Goal: Task Accomplishment & Management: Complete application form

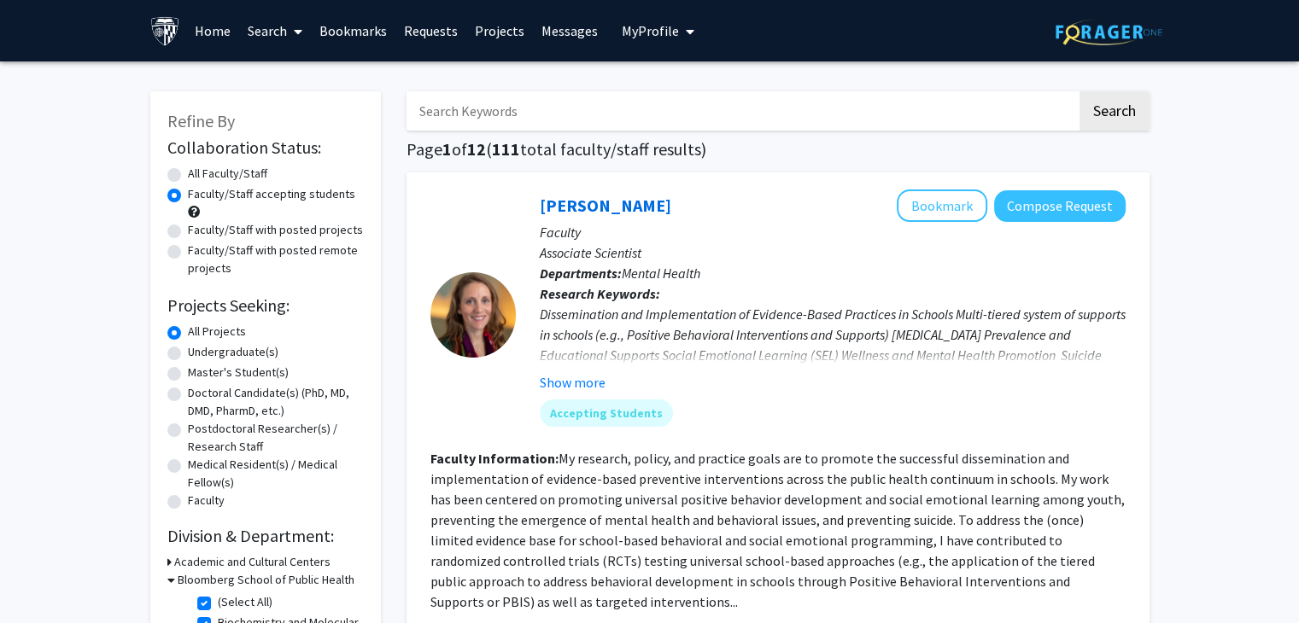
click at [188, 231] on label "Faculty/Staff with posted projects" at bounding box center [275, 230] width 175 height 18
click at [188, 231] on input "Faculty/Staff with posted projects" at bounding box center [193, 226] width 11 height 11
radio input "true"
click at [188, 252] on label "Faculty/Staff with posted remote projects" at bounding box center [276, 260] width 176 height 36
click at [188, 252] on input "Faculty/Staff with posted remote projects" at bounding box center [193, 247] width 11 height 11
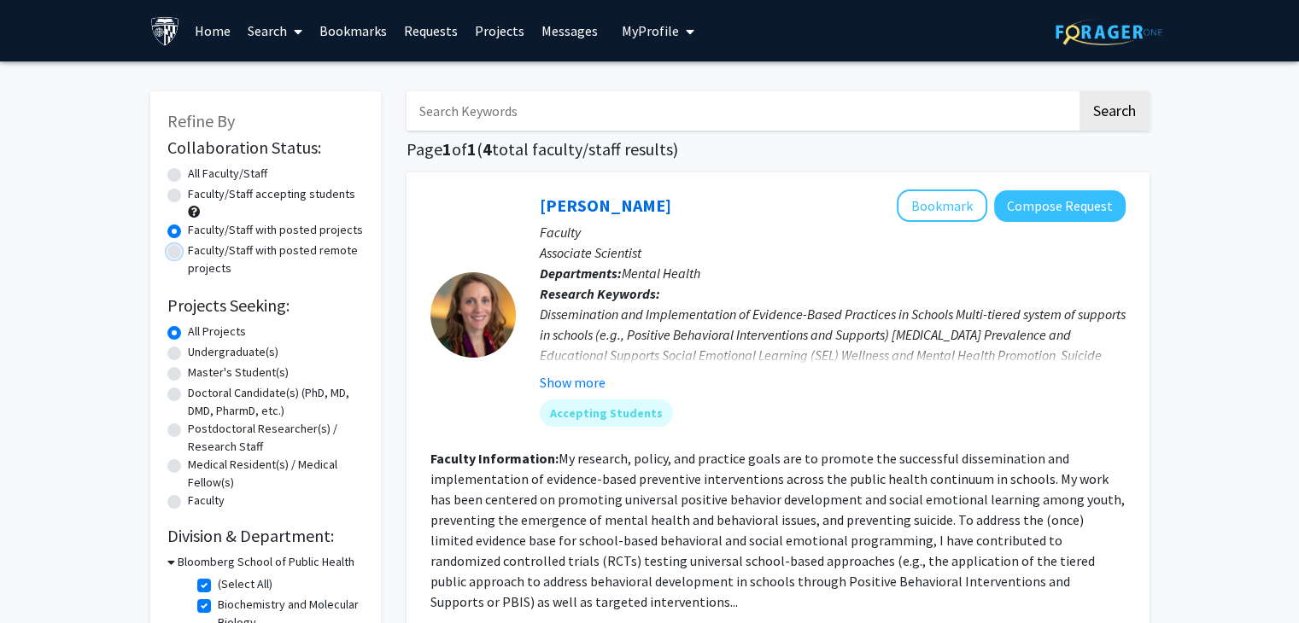
radio input "true"
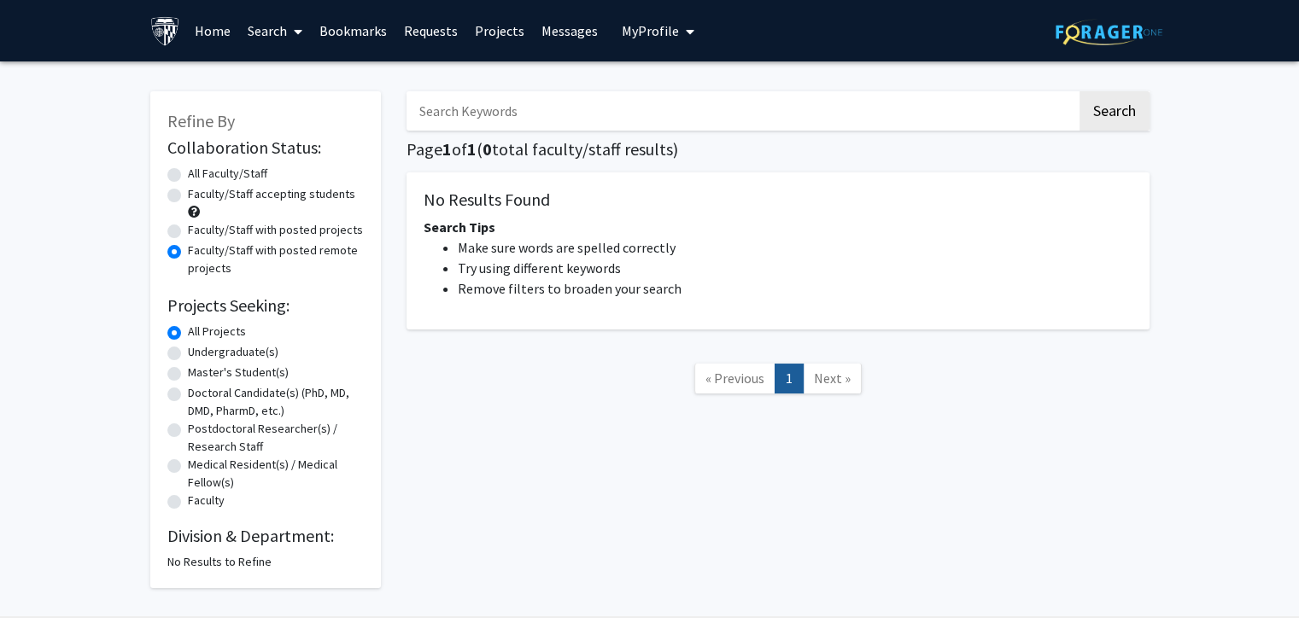
click at [188, 192] on label "Faculty/Staff accepting students" at bounding box center [271, 194] width 167 height 18
click at [188, 192] on input "Faculty/Staff accepting students" at bounding box center [193, 190] width 11 height 11
radio input "true"
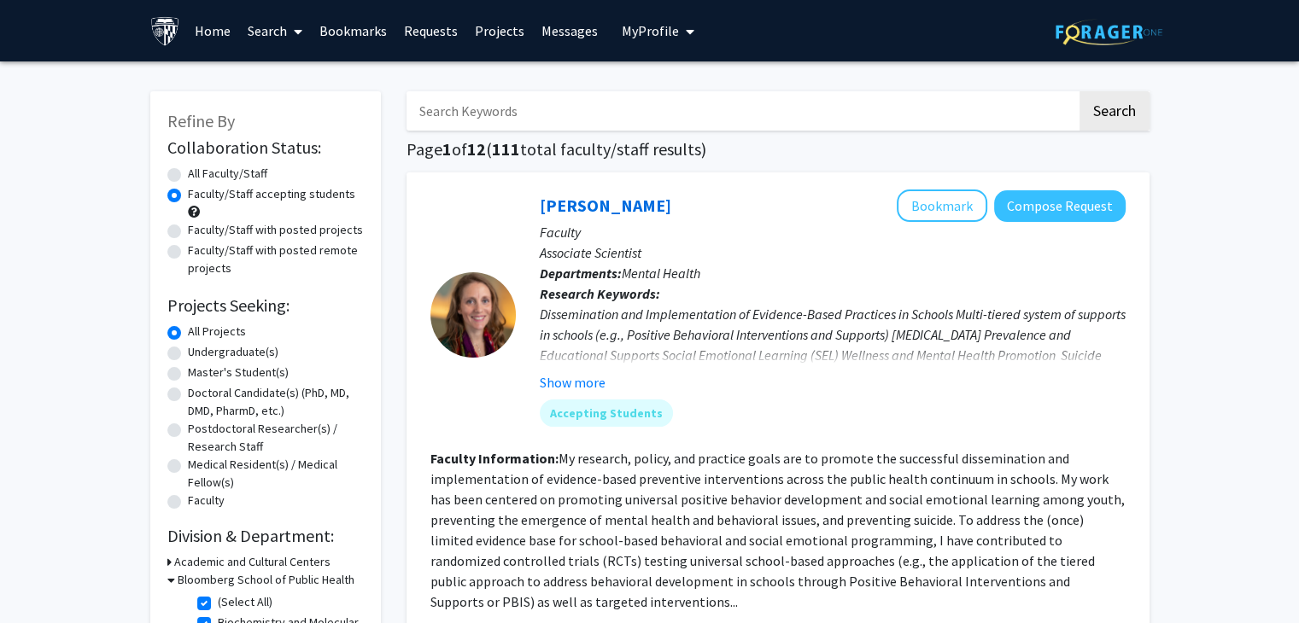
click at [353, 28] on link "Bookmarks" at bounding box center [353, 31] width 85 height 60
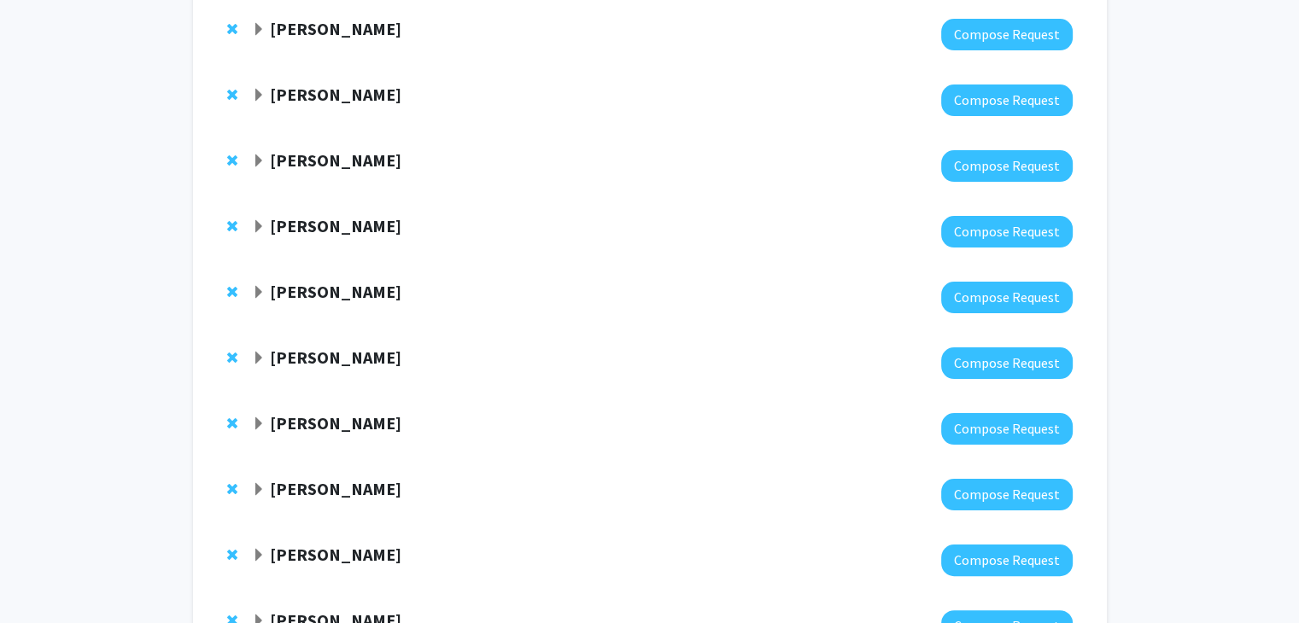
scroll to position [256, 0]
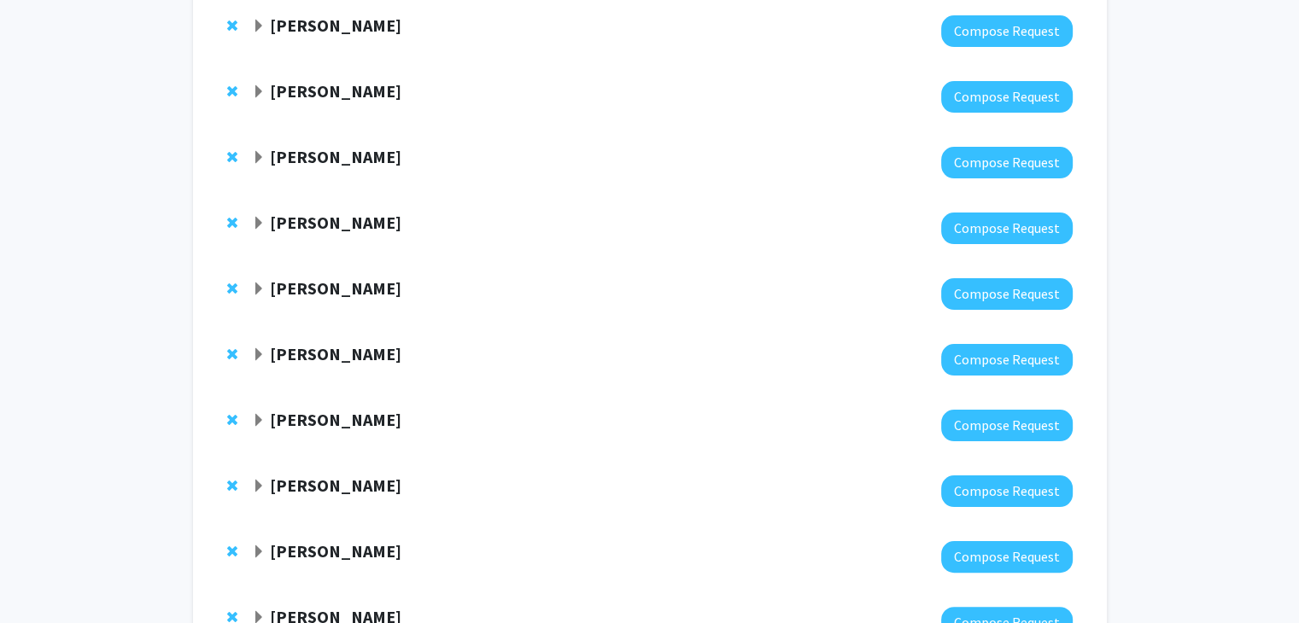
click at [366, 225] on strong "[PERSON_NAME]" at bounding box center [336, 222] width 132 height 21
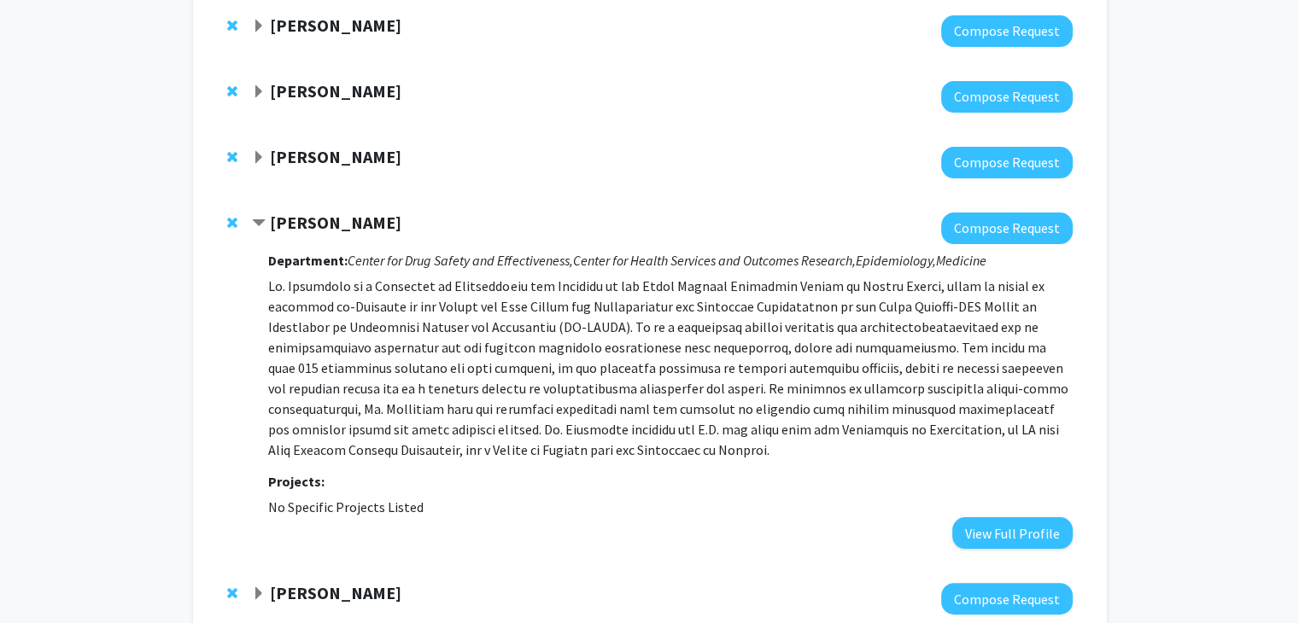
click at [366, 225] on strong "[PERSON_NAME]" at bounding box center [336, 222] width 132 height 21
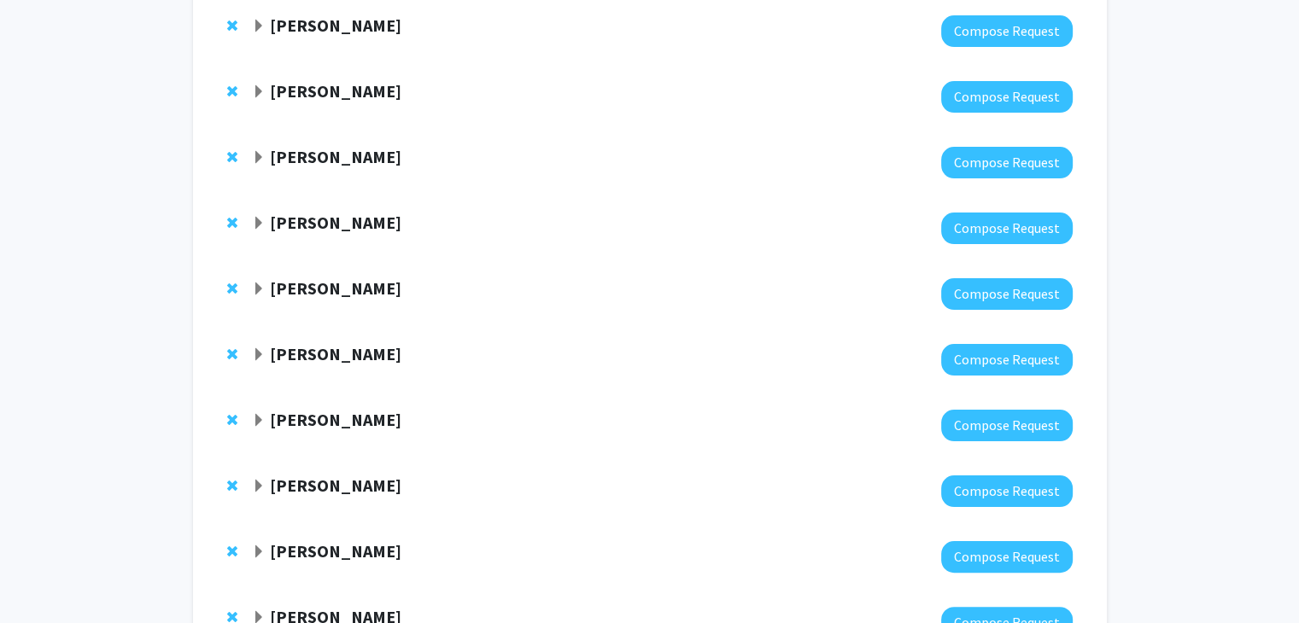
click at [354, 289] on strong "[PERSON_NAME]" at bounding box center [336, 288] width 132 height 21
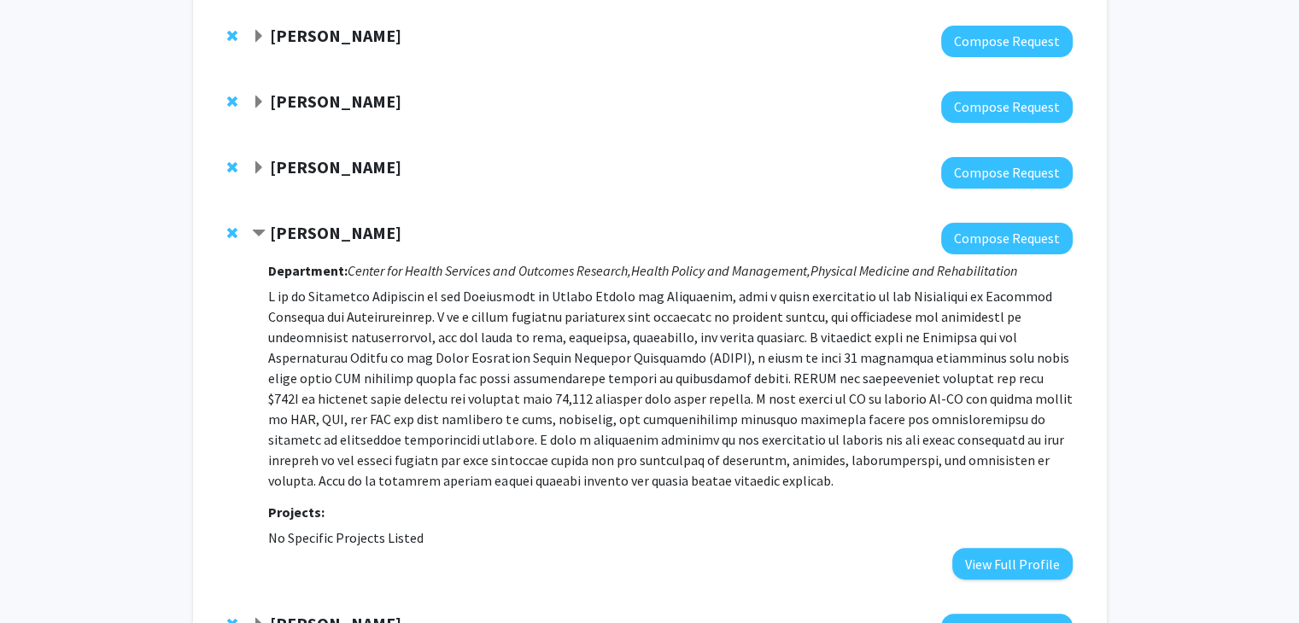
scroll to position [342, 0]
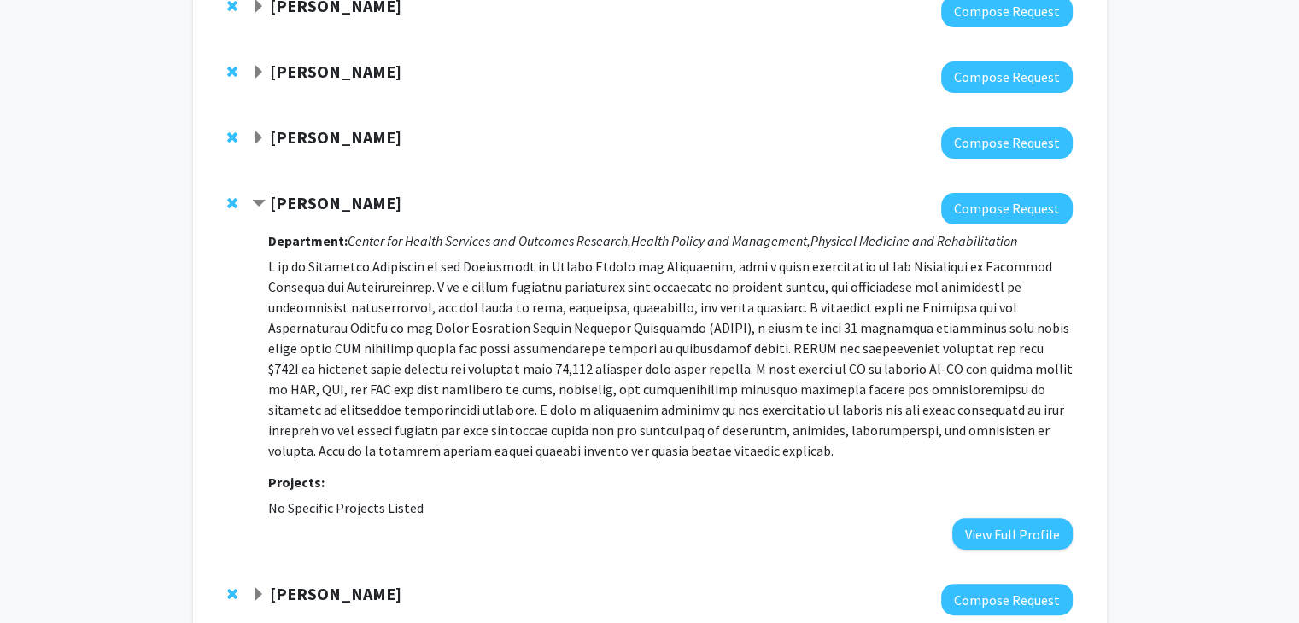
click at [334, 212] on strong "[PERSON_NAME]" at bounding box center [336, 202] width 132 height 21
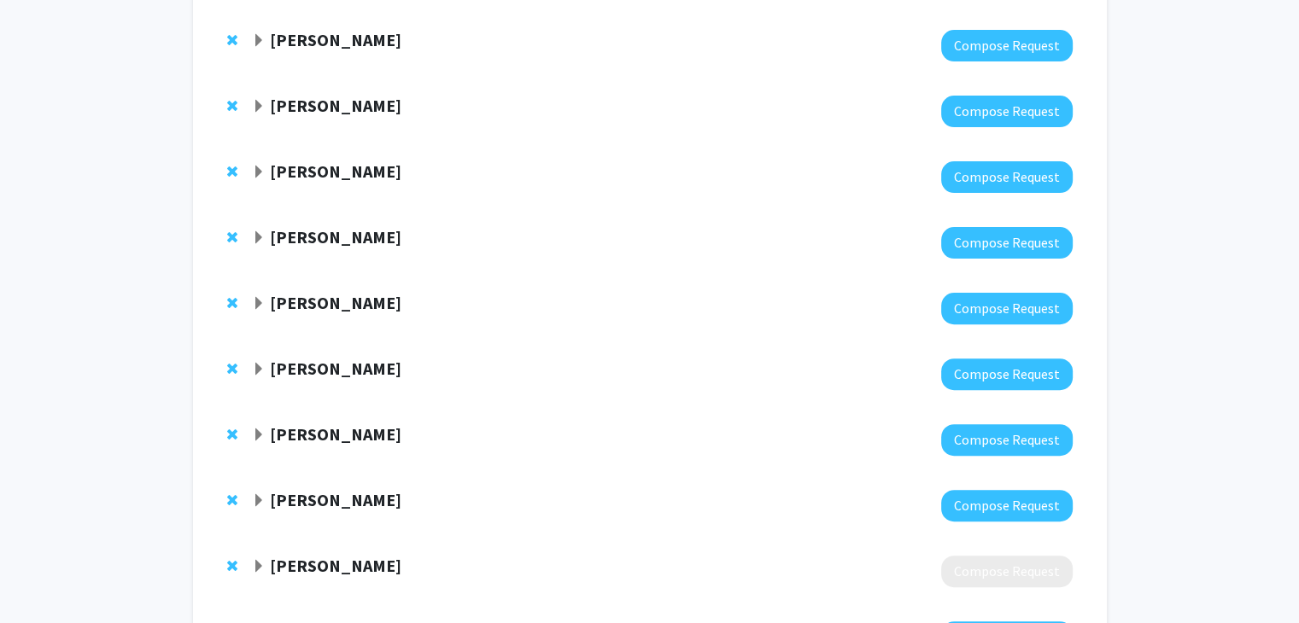
scroll to position [598, 0]
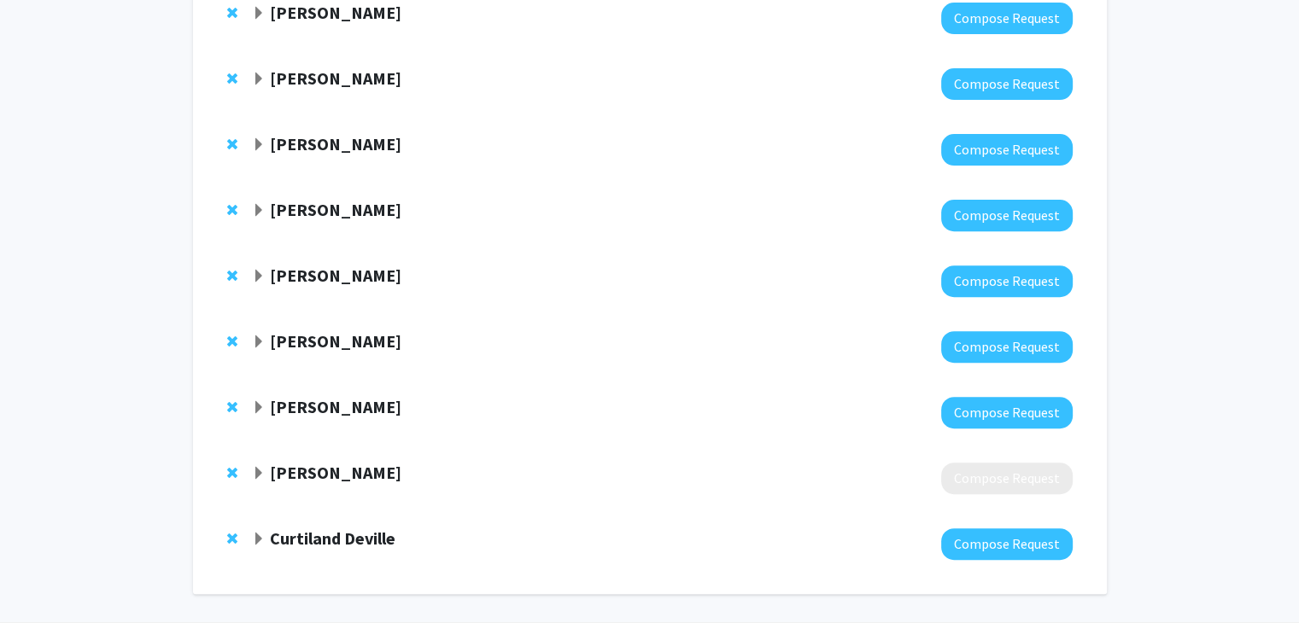
click at [352, 217] on strong "[PERSON_NAME]" at bounding box center [336, 209] width 132 height 21
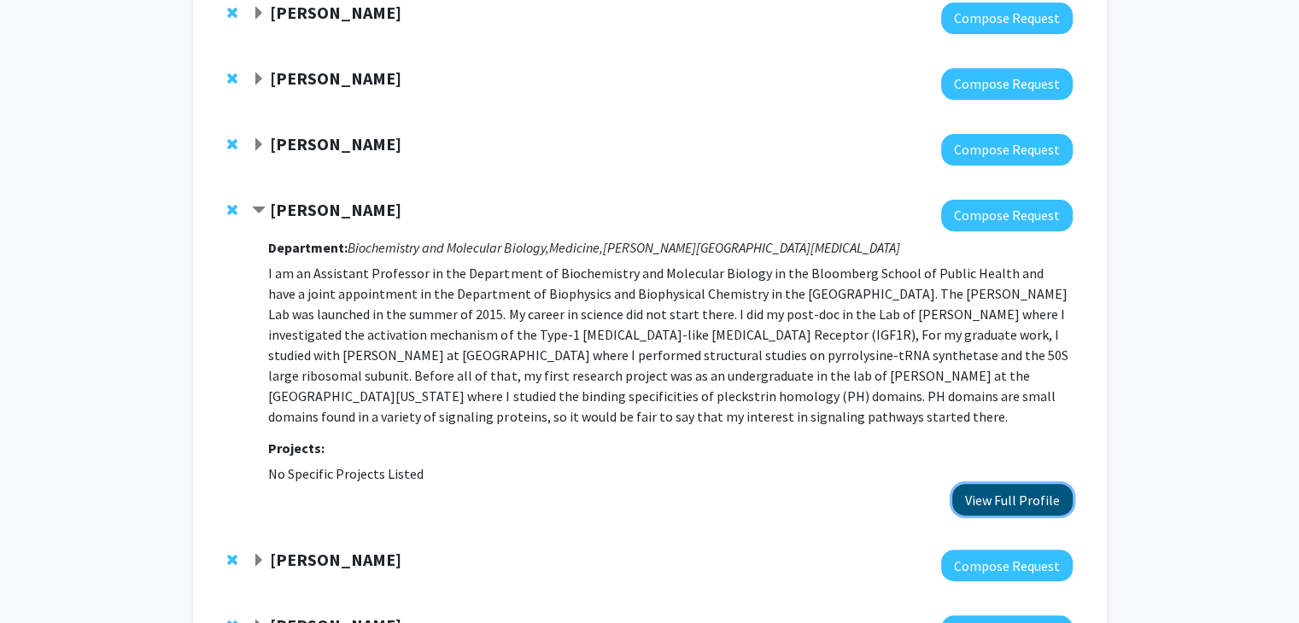
click at [1029, 498] on button "View Full Profile" at bounding box center [1012, 500] width 120 height 32
click at [374, 206] on strong "[PERSON_NAME]" at bounding box center [336, 209] width 132 height 21
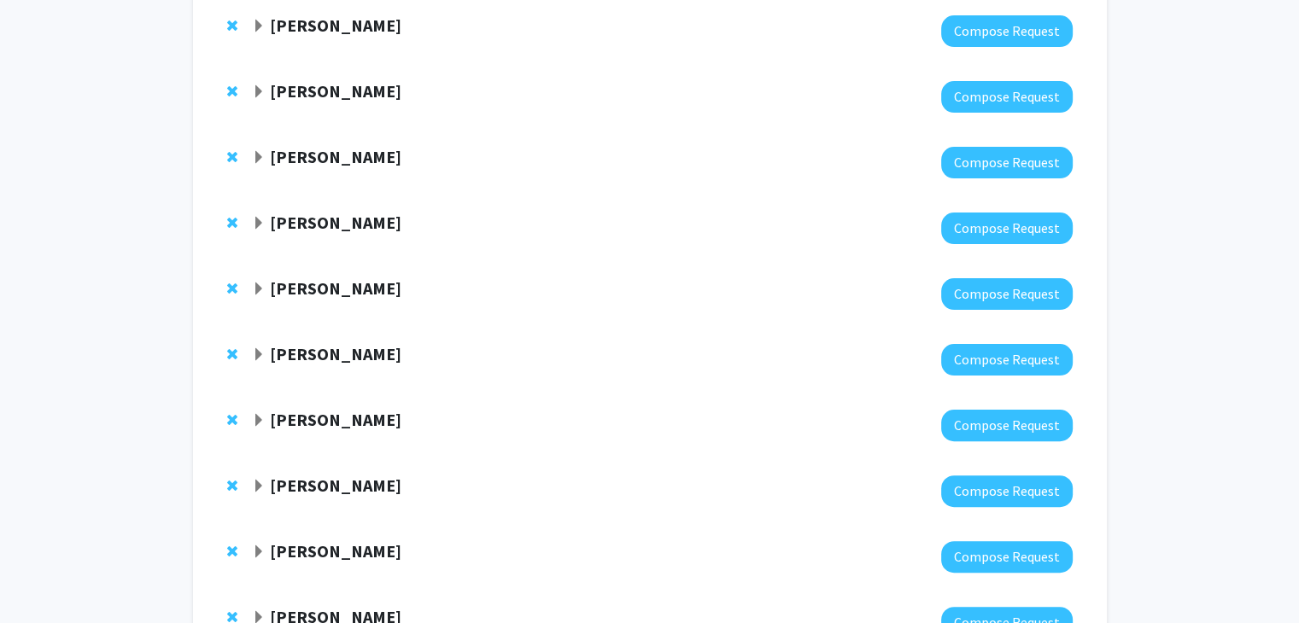
scroll to position [0, 0]
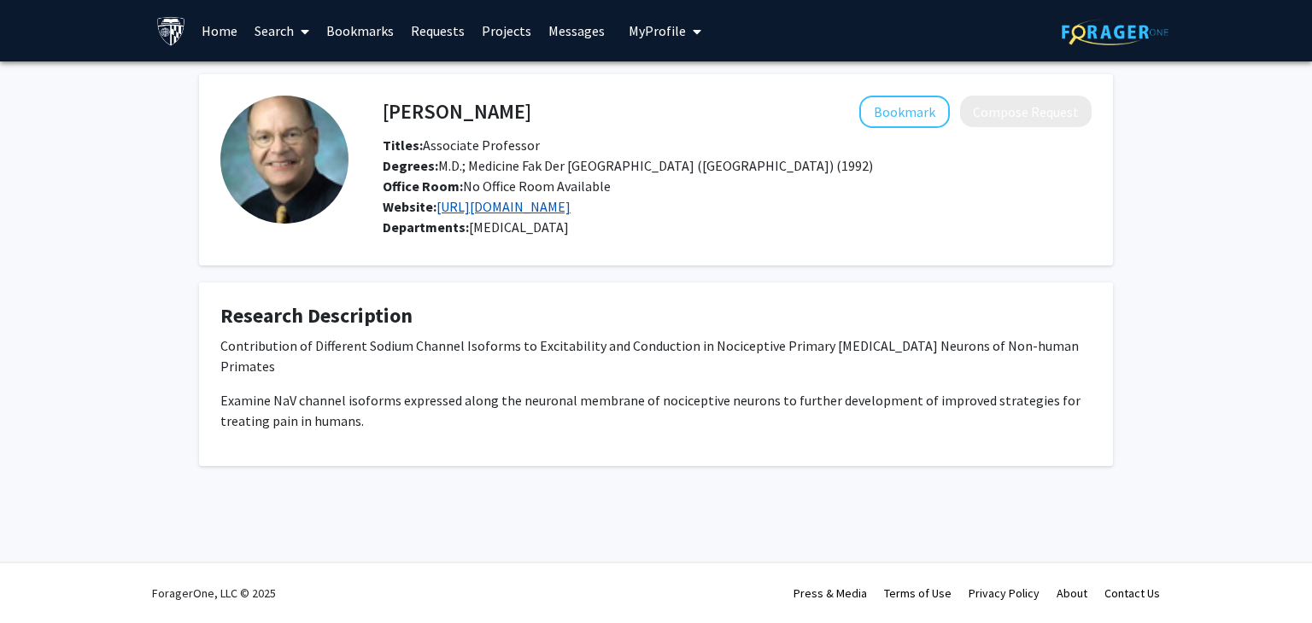
click at [570, 203] on link "https://www.hopkinsmedicine.org/neurology_neurosurgery/centers_clinics/pain_ins…" at bounding box center [503, 206] width 134 height 17
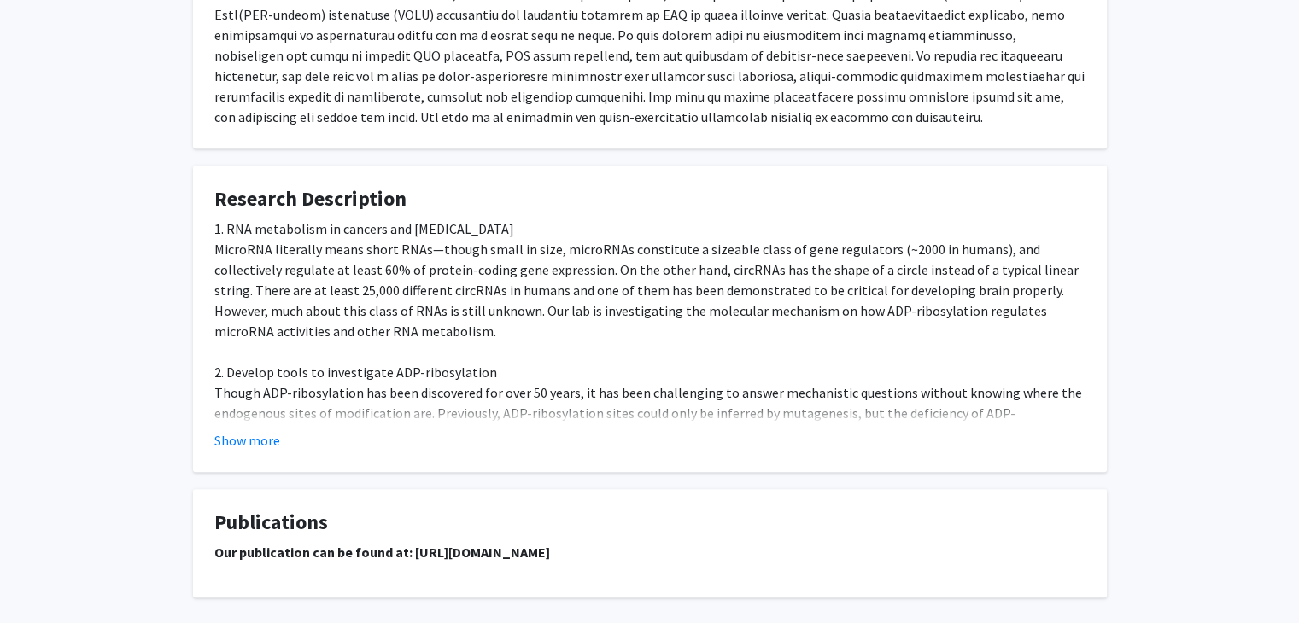
scroll to position [1110, 0]
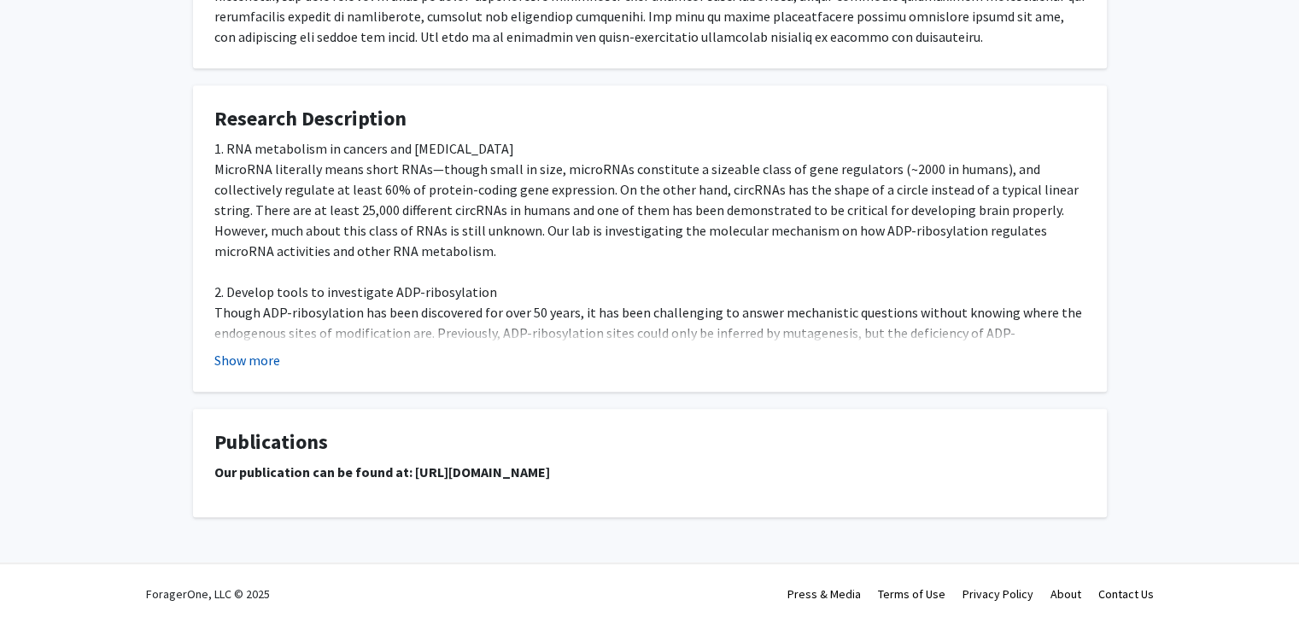
click at [249, 354] on button "Show more" at bounding box center [247, 360] width 66 height 20
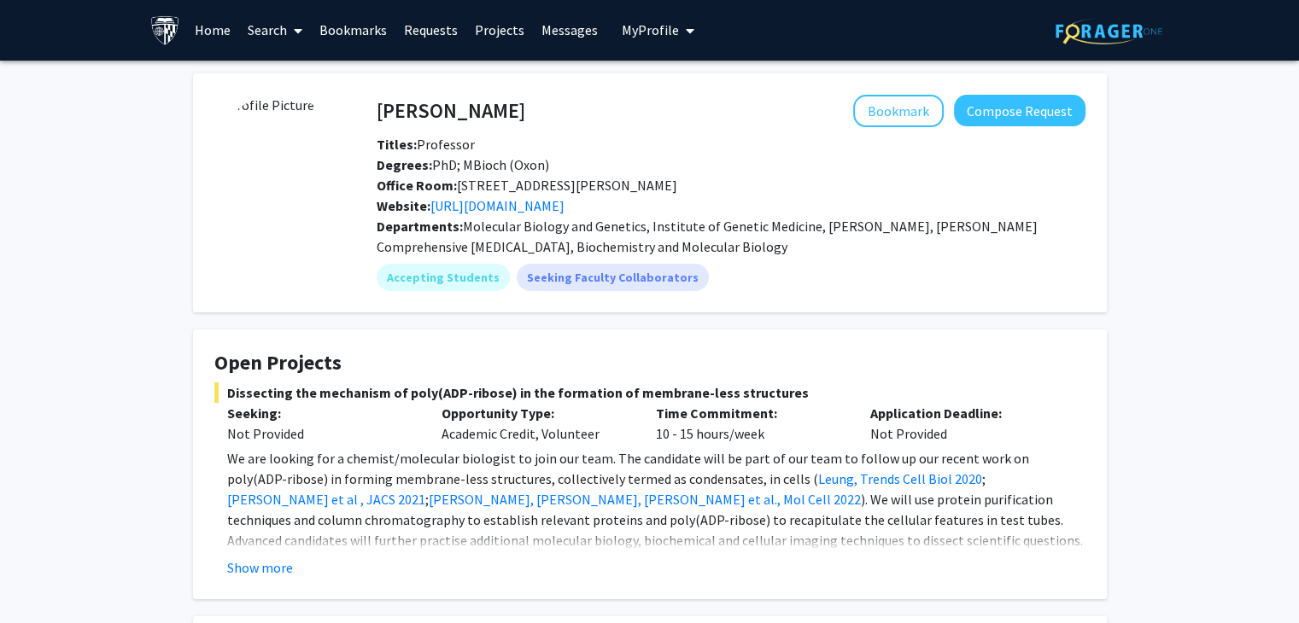
scroll to position [0, 0]
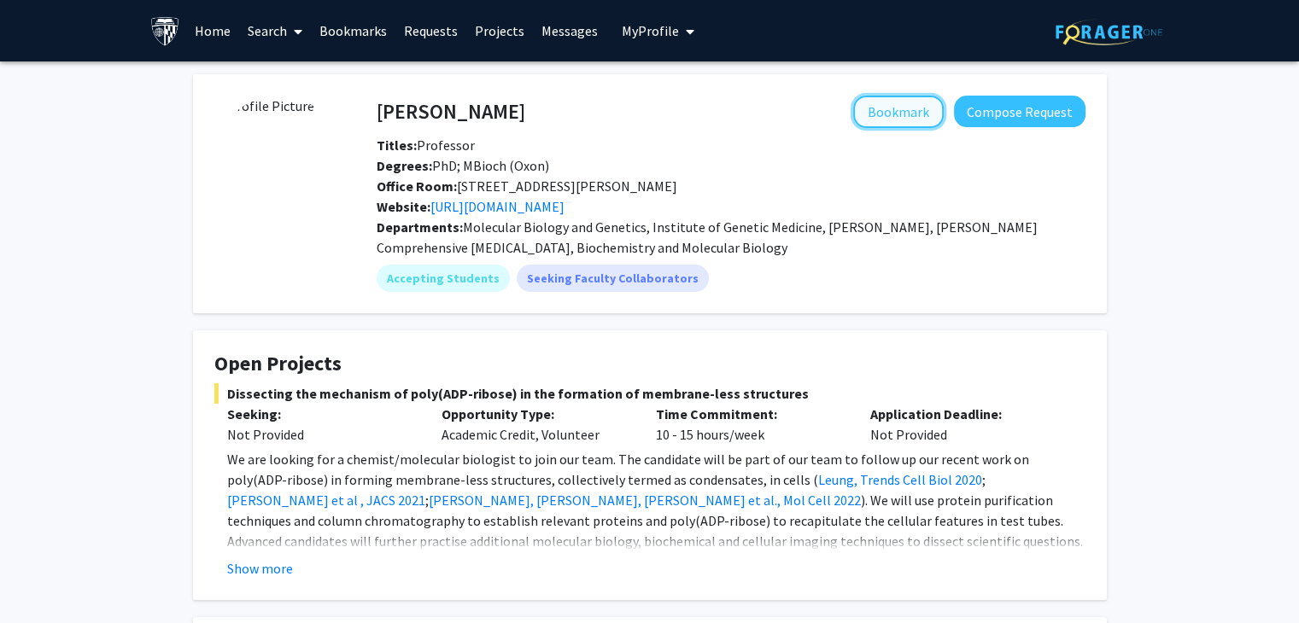
click at [902, 108] on button "Bookmark" at bounding box center [898, 112] width 91 height 32
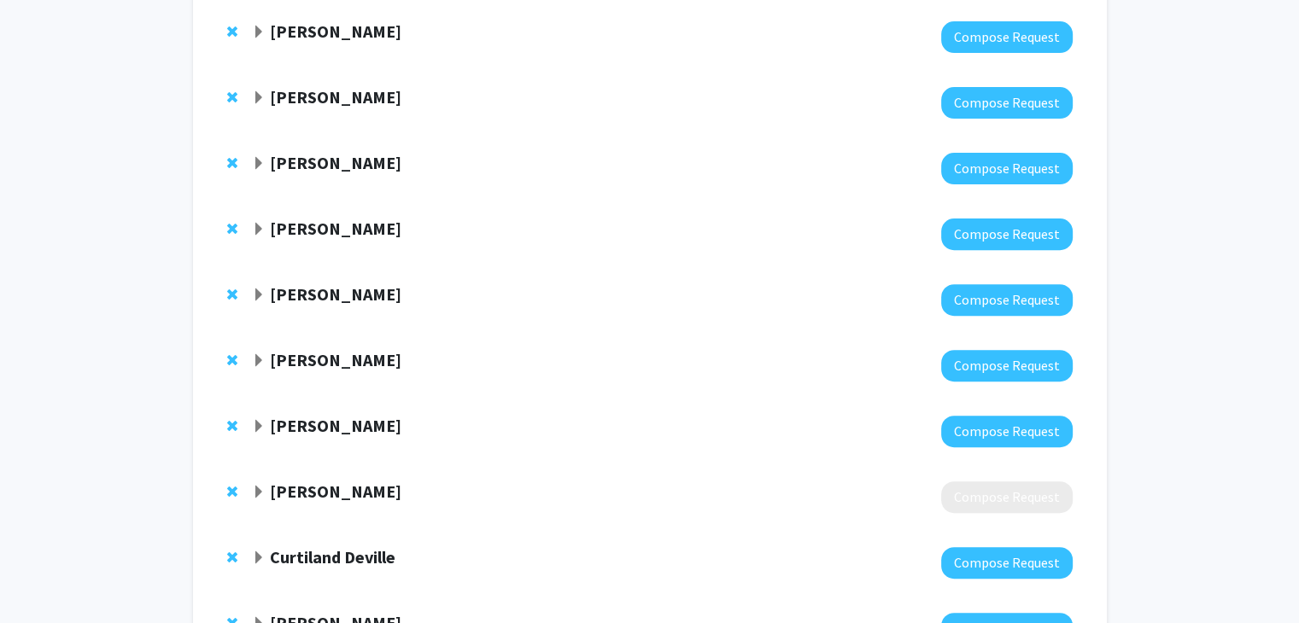
scroll to position [683, 0]
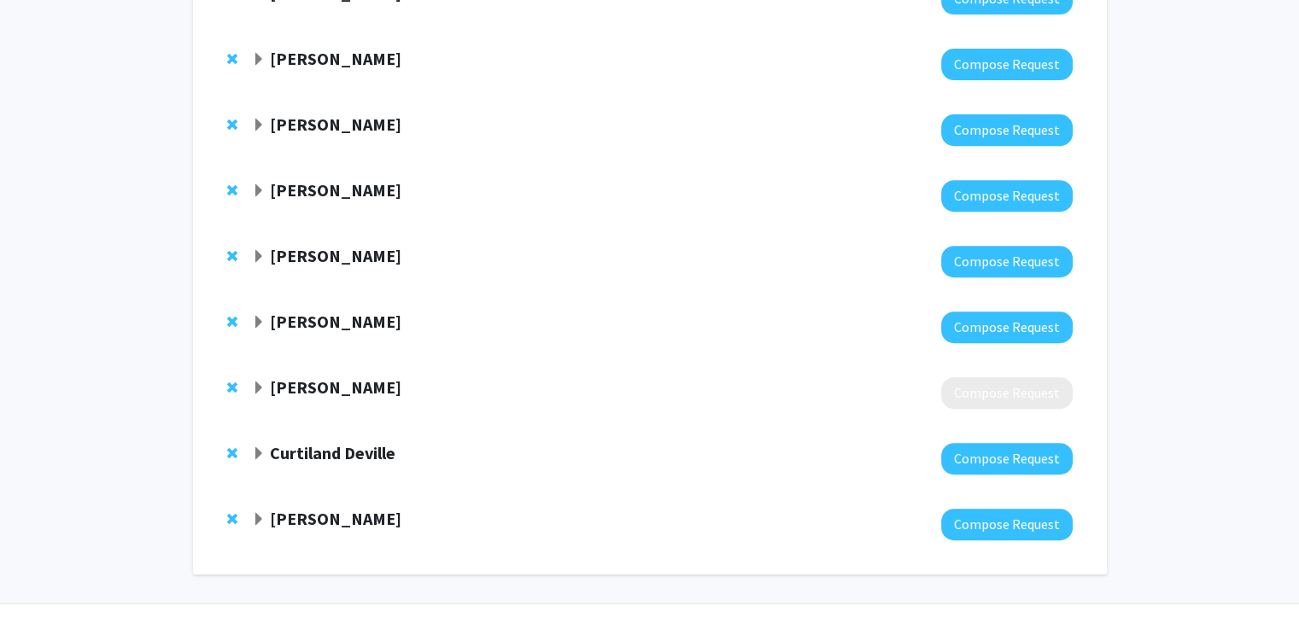
click at [401, 525] on strong "[PERSON_NAME]" at bounding box center [336, 518] width 132 height 21
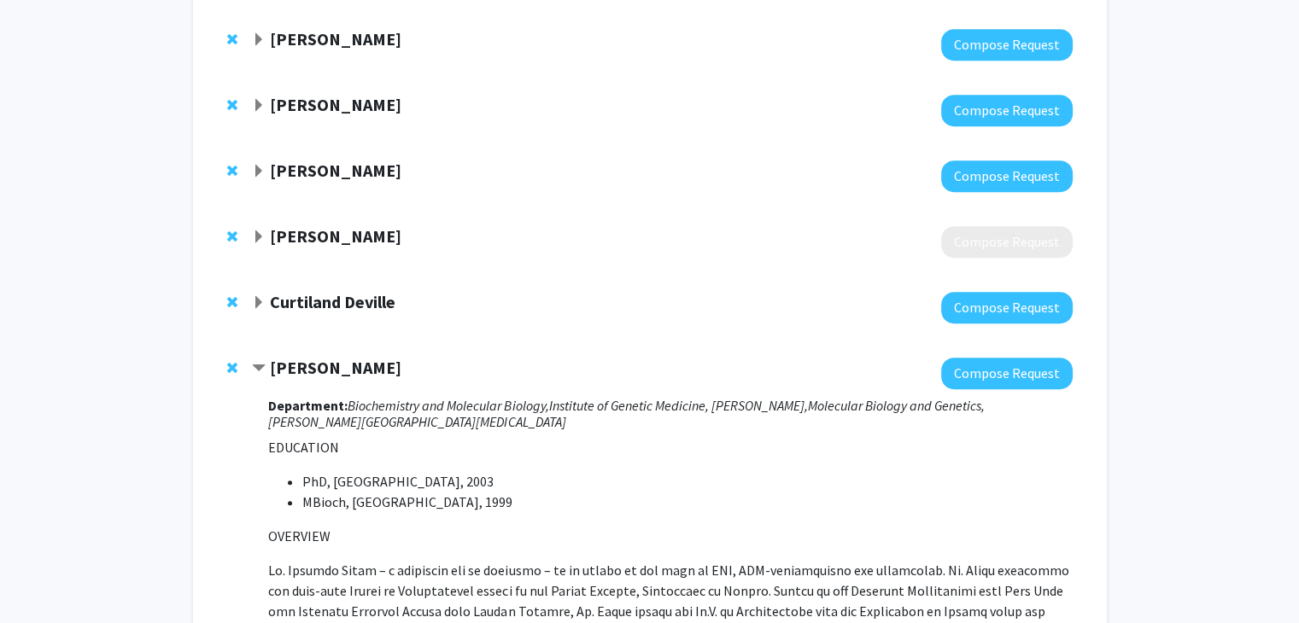
scroll to position [854, 0]
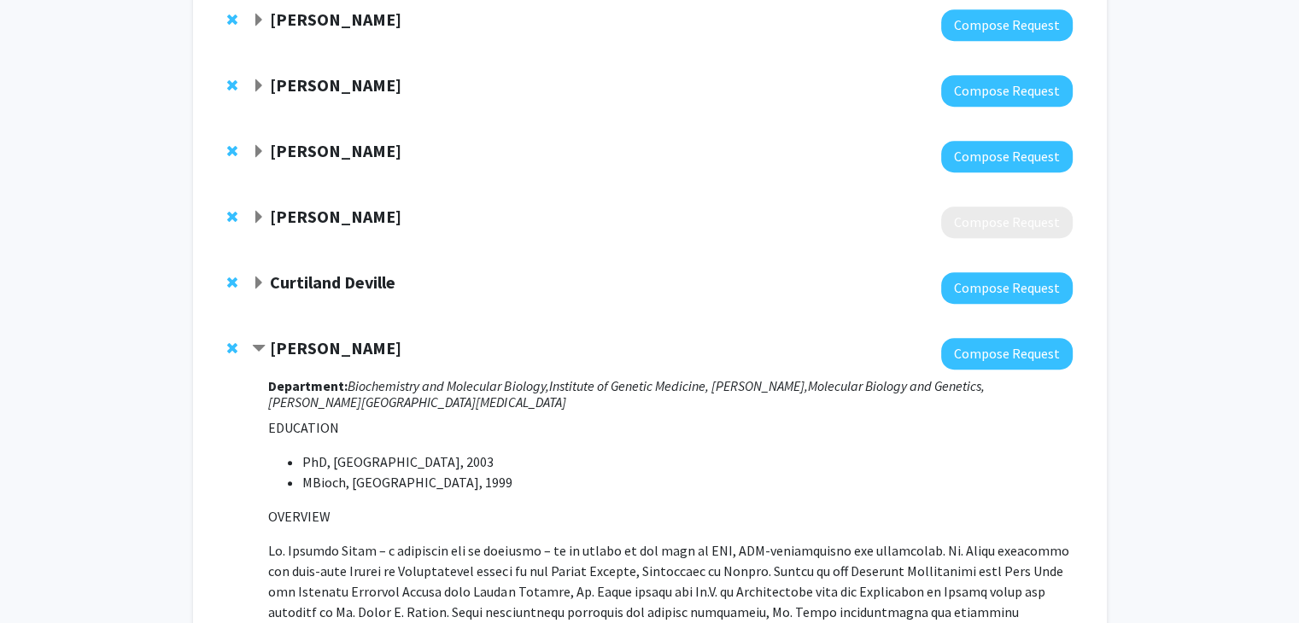
click at [336, 279] on strong "Curtiland Deville" at bounding box center [333, 282] width 126 height 21
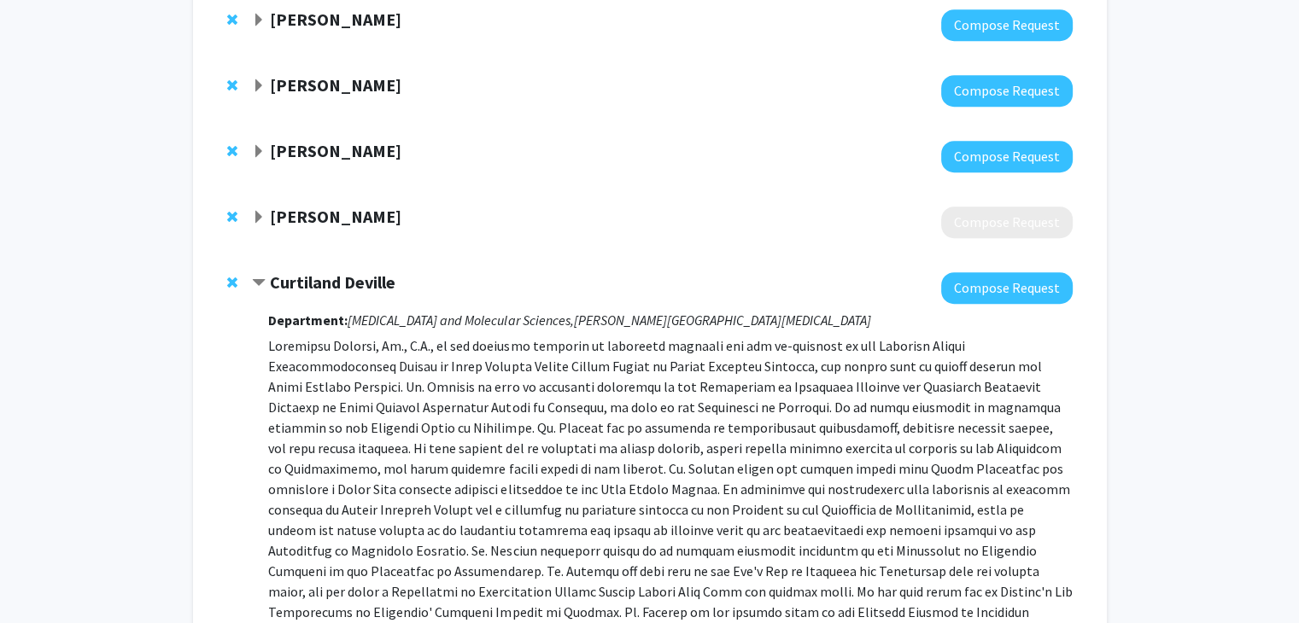
click at [336, 279] on strong "Curtiland Deville" at bounding box center [333, 282] width 126 height 21
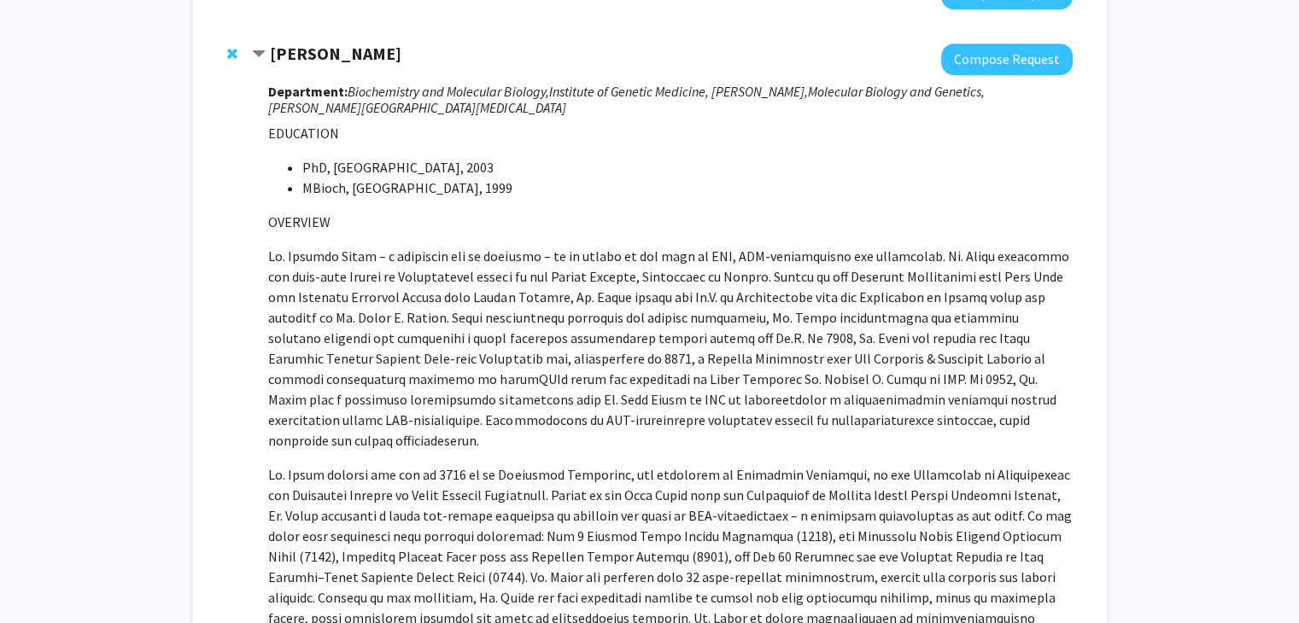
scroll to position [1110, 0]
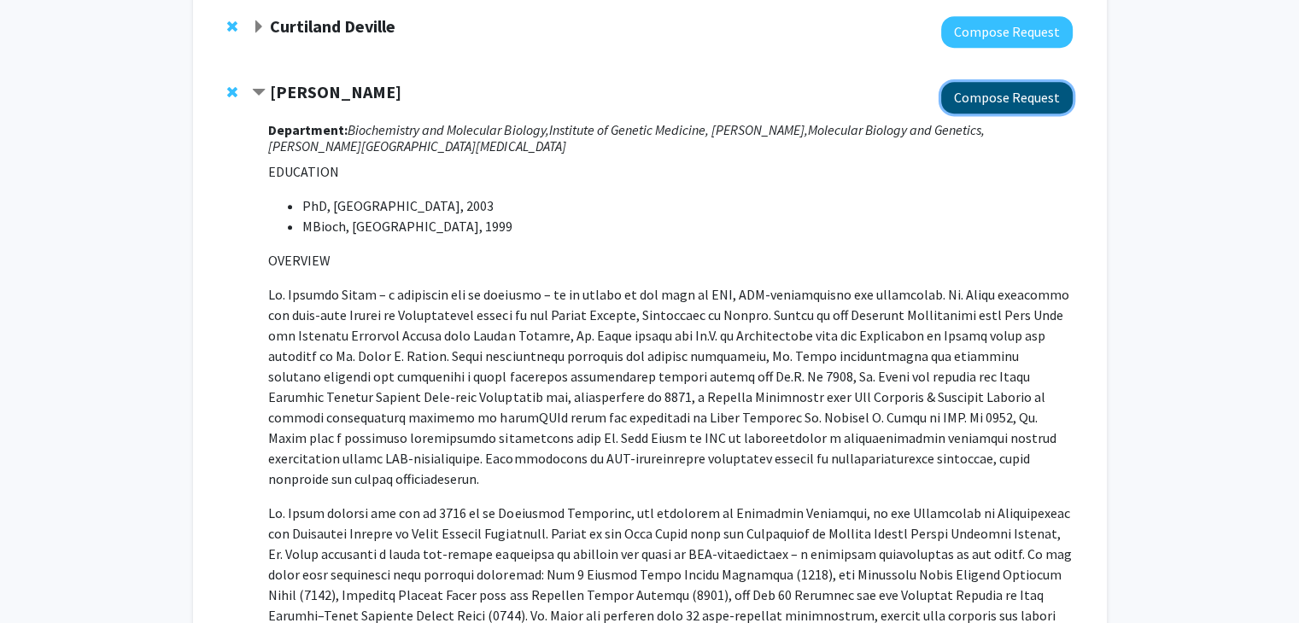
click at [1009, 107] on button "Compose Request" at bounding box center [1007, 98] width 132 height 32
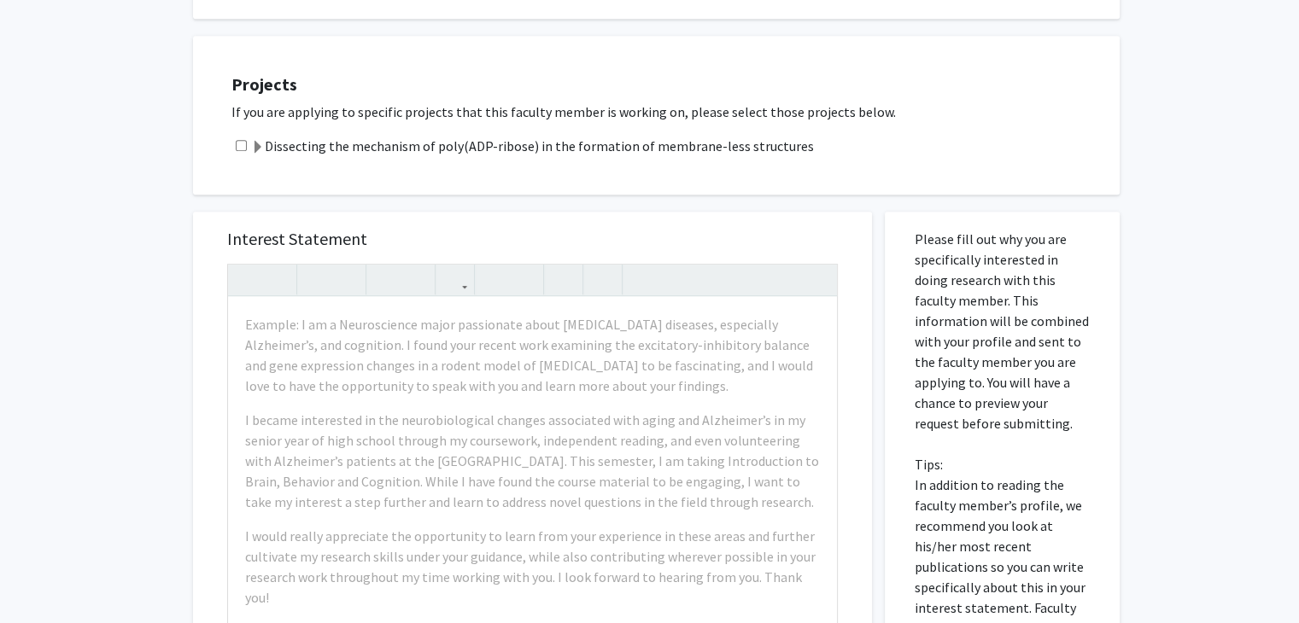
scroll to position [939, 0]
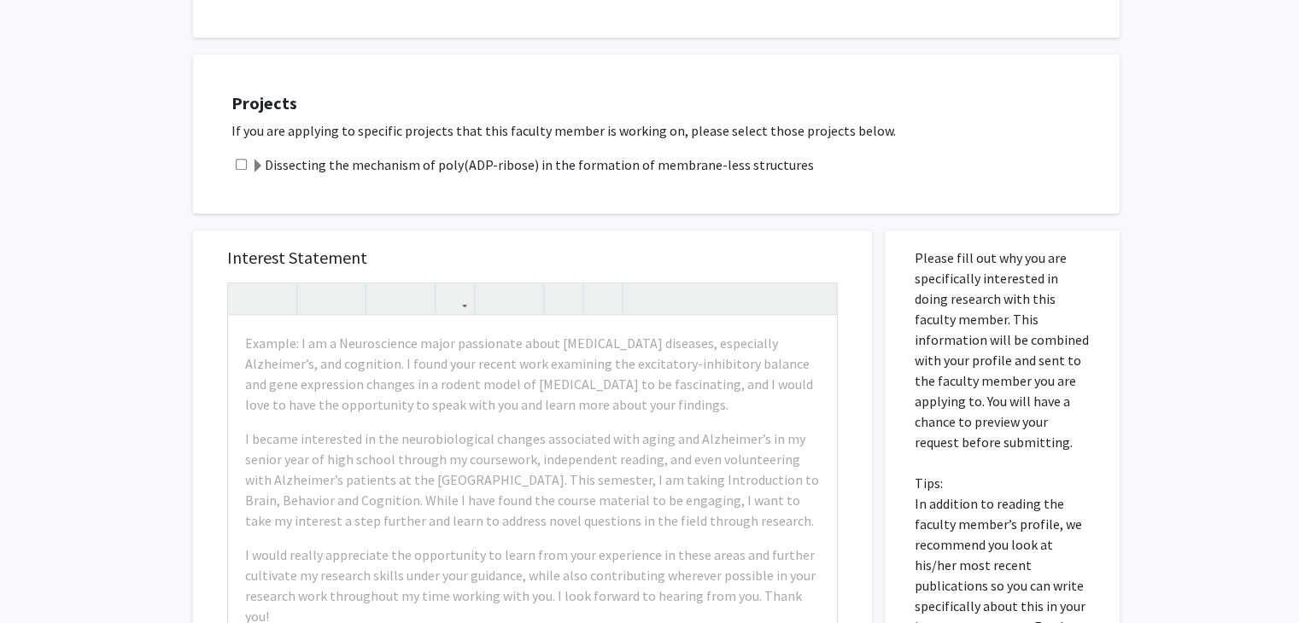
click at [242, 159] on input "checkbox" at bounding box center [241, 164] width 11 height 11
checkbox input "true"
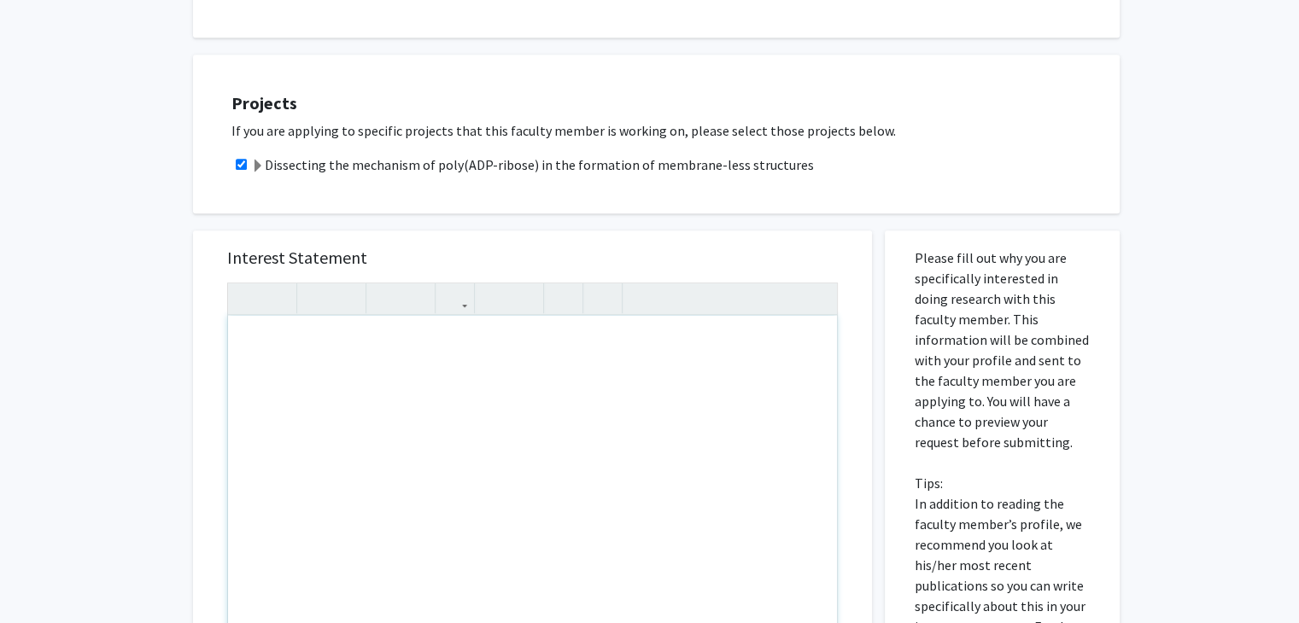
paste div "Note to users with screen readers: Please press Alt+0 or Option+0 to deactivate…"
type textarea "<l>Ipsu dolorsi, </a><c>Ad elit se Doeius Tempor, inc U la et dolorema Aliqua’e…"
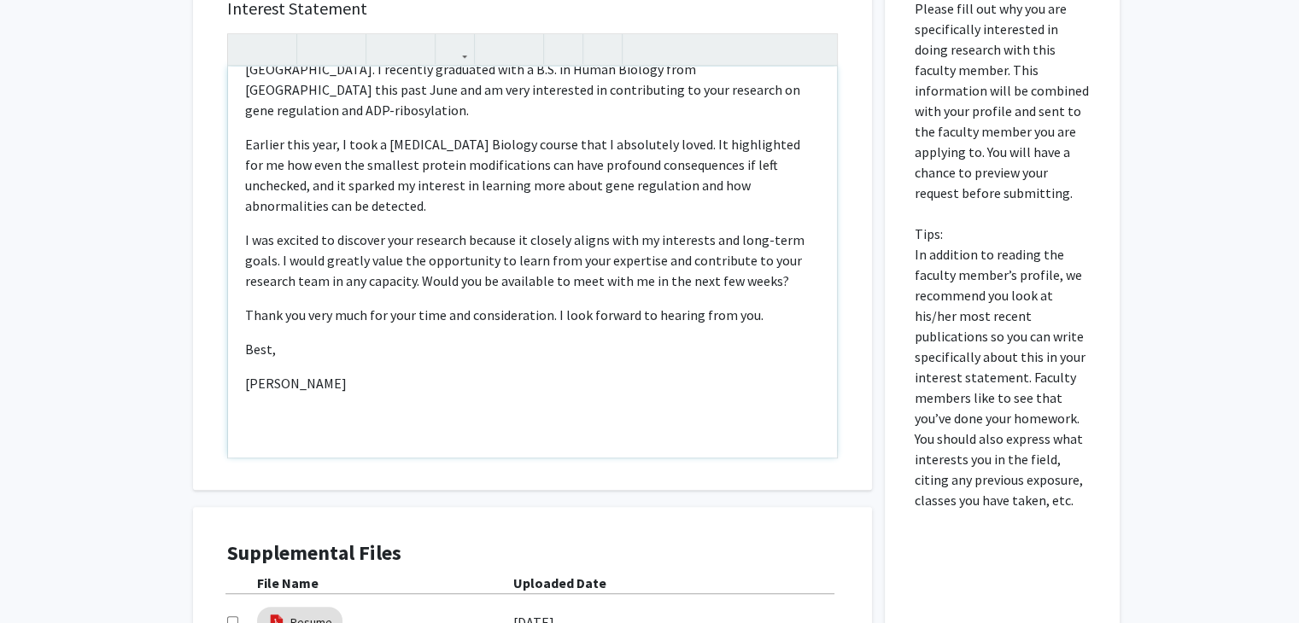
scroll to position [1196, 0]
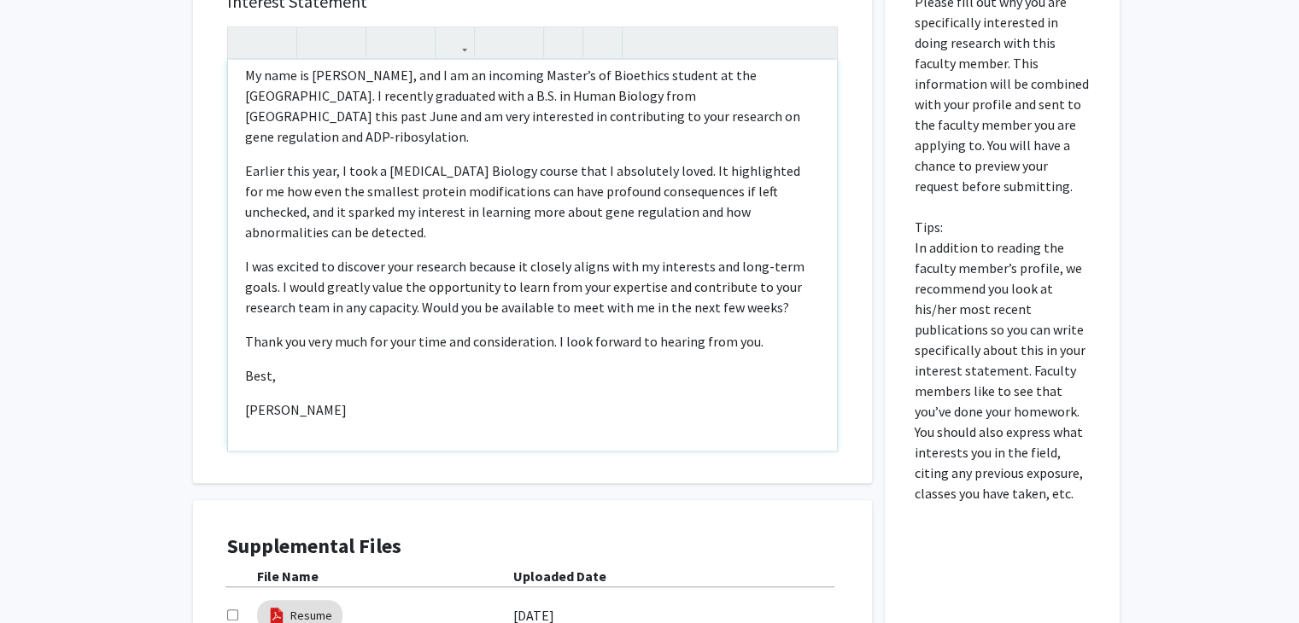
type textarea "<l>Ipsu dolorsi, </a><c>Ad elit se Doeius Tempor, inc U la et dolorema Aliqua’e…"
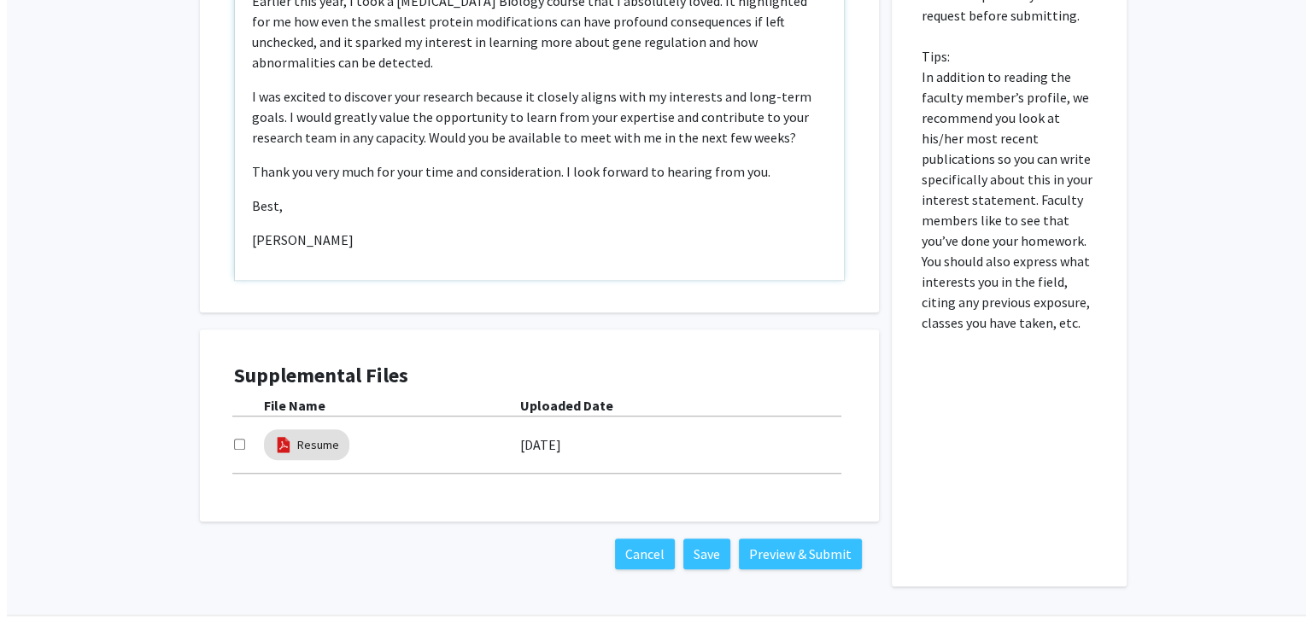
scroll to position [1399, 0]
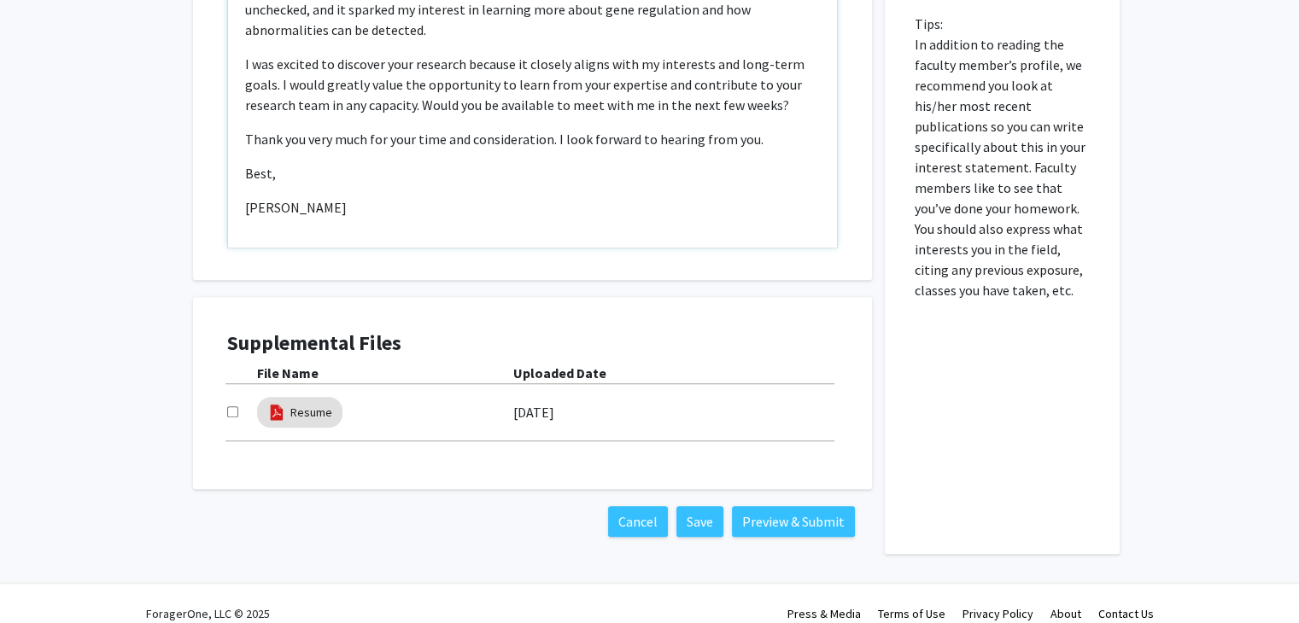
click at [225, 388] on div "Supplemental Files File Name Uploaded Date Resume [DATE]" at bounding box center [532, 393] width 645 height 158
click at [231, 406] on input "checkbox" at bounding box center [232, 411] width 11 height 11
checkbox input "true"
click at [803, 506] on button "Preview & Submit" at bounding box center [793, 521] width 123 height 31
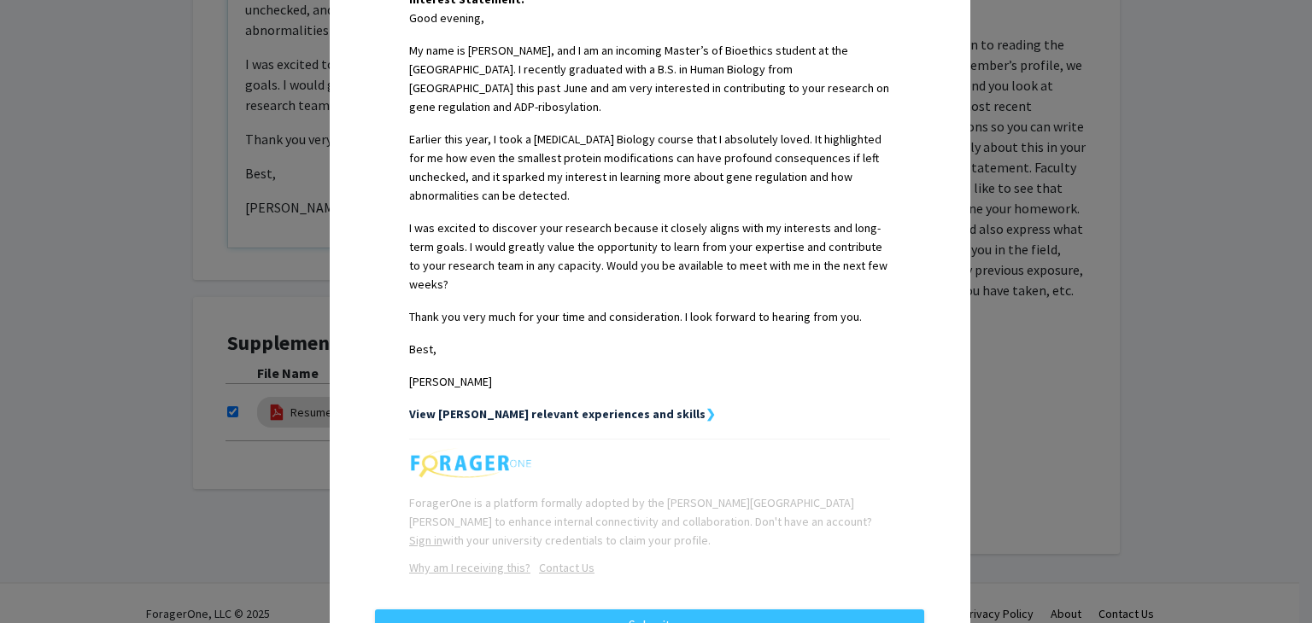
scroll to position [496, 0]
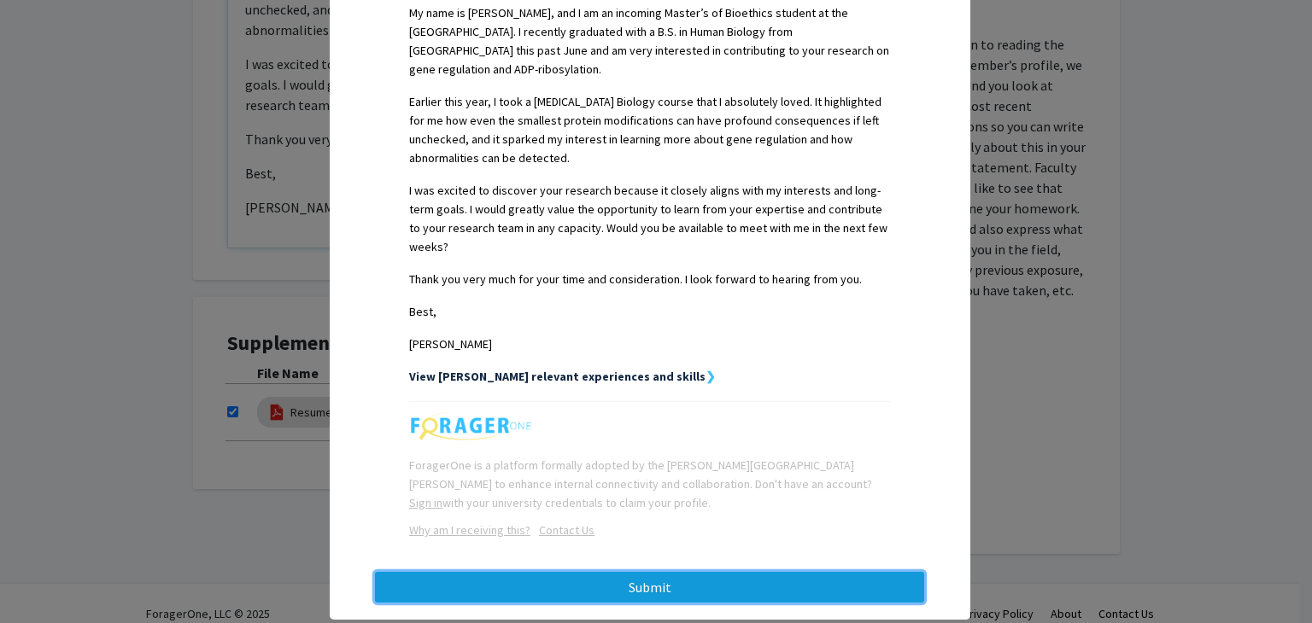
click at [798, 572] on button "Submit" at bounding box center [649, 587] width 549 height 31
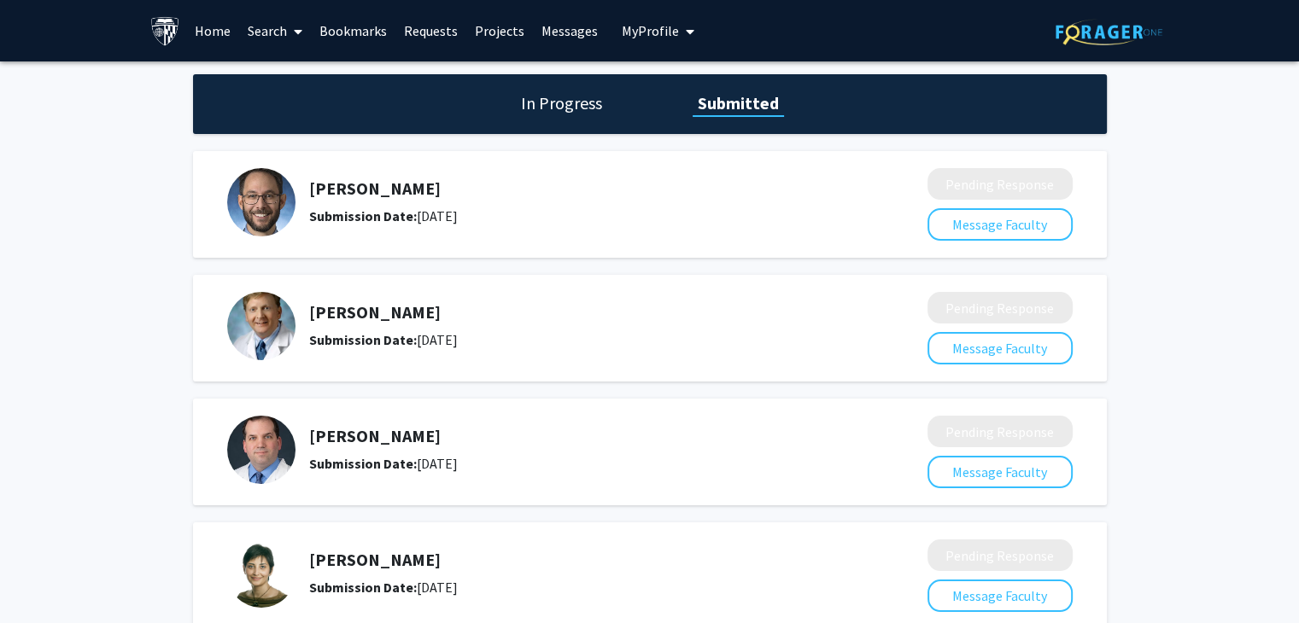
click at [225, 36] on link "Home" at bounding box center [212, 31] width 53 height 60
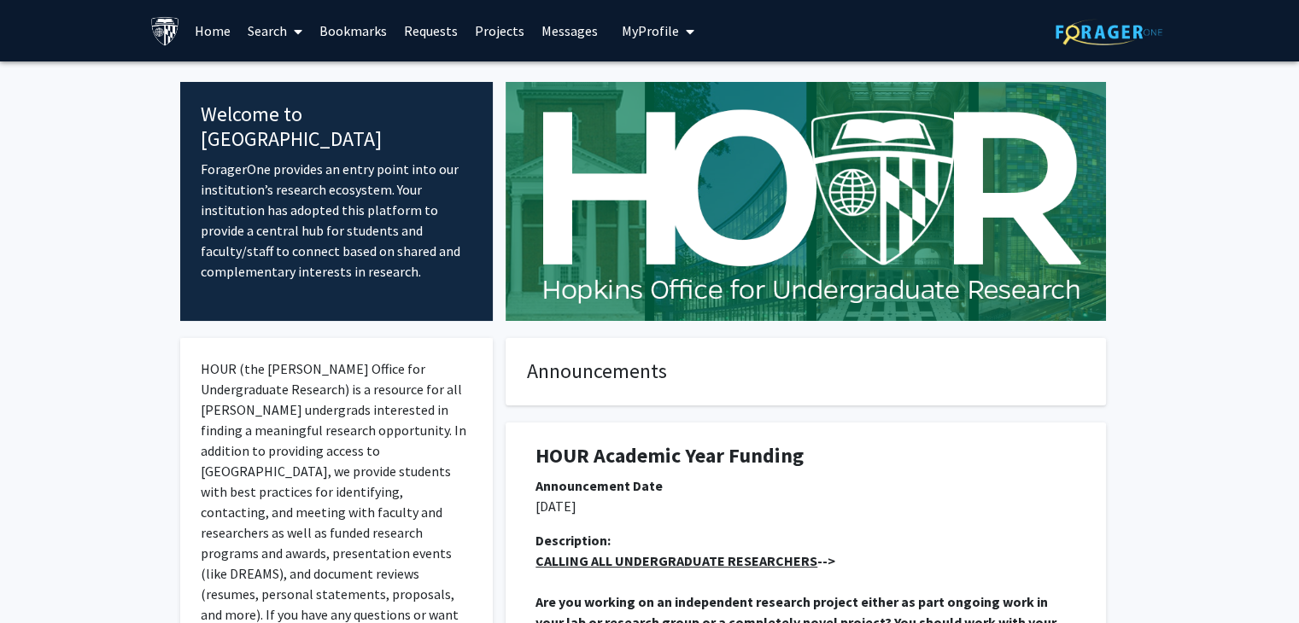
click at [503, 29] on link "Projects" at bounding box center [499, 31] width 67 height 60
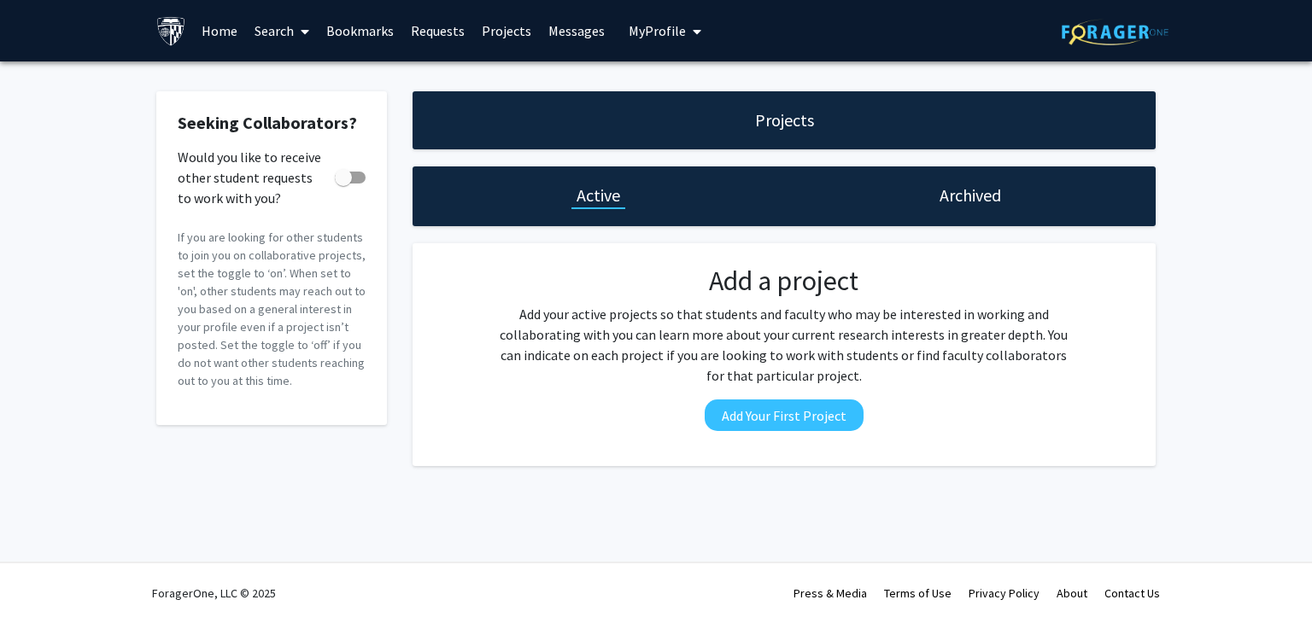
click at [212, 36] on link "Home" at bounding box center [219, 31] width 53 height 60
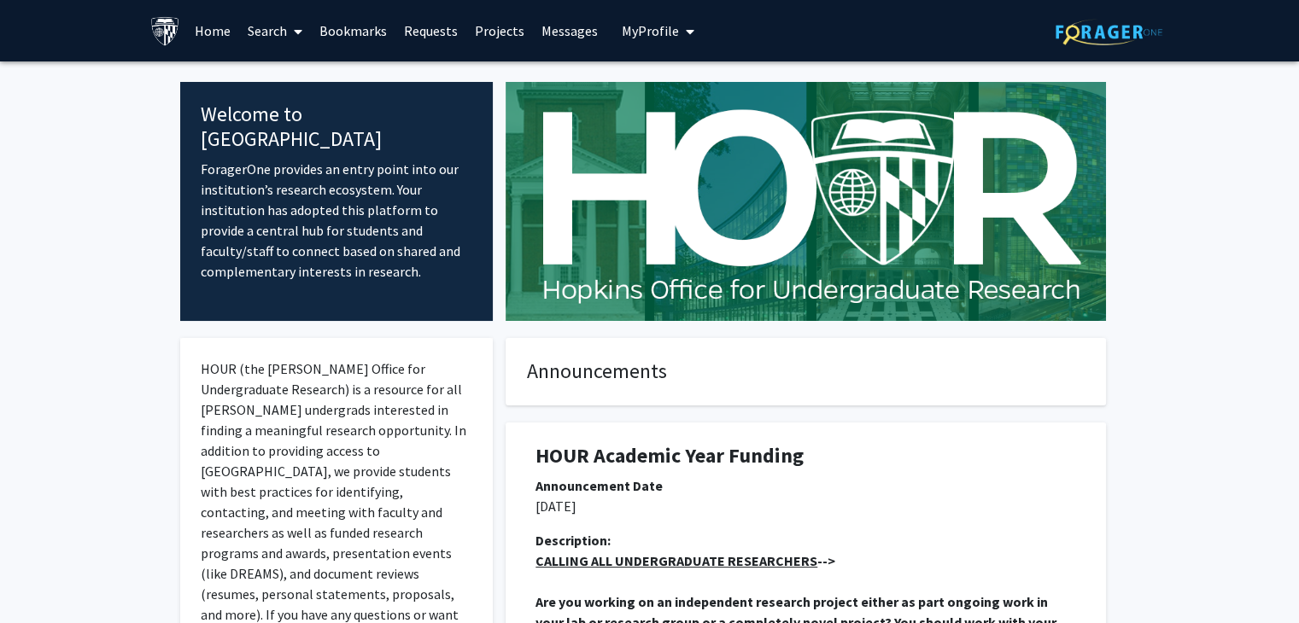
click at [275, 38] on link "Search" at bounding box center [275, 31] width 72 height 60
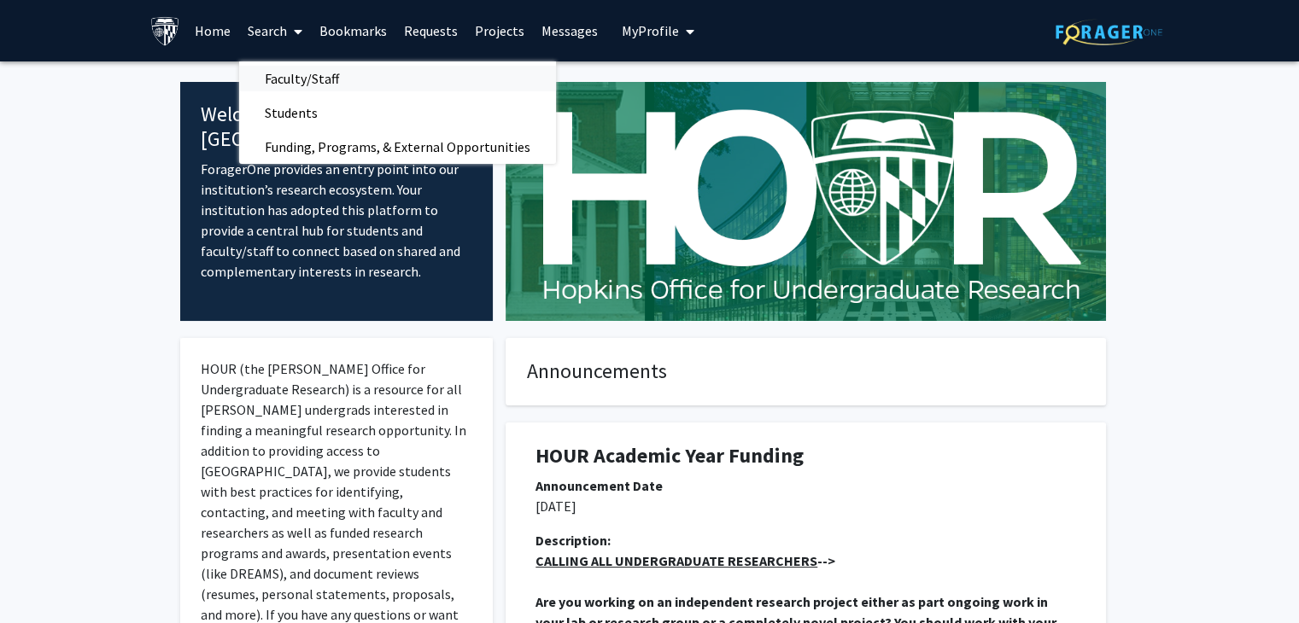
click at [316, 79] on span "Faculty/Staff" at bounding box center [302, 78] width 126 height 34
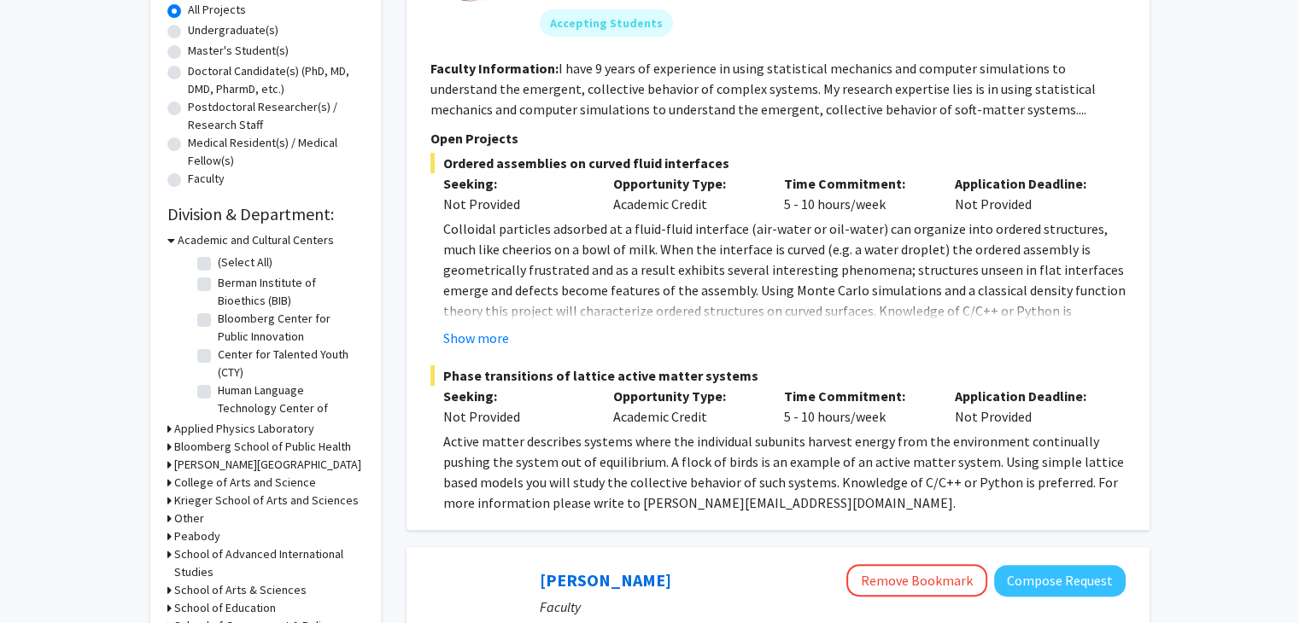
scroll to position [427, 0]
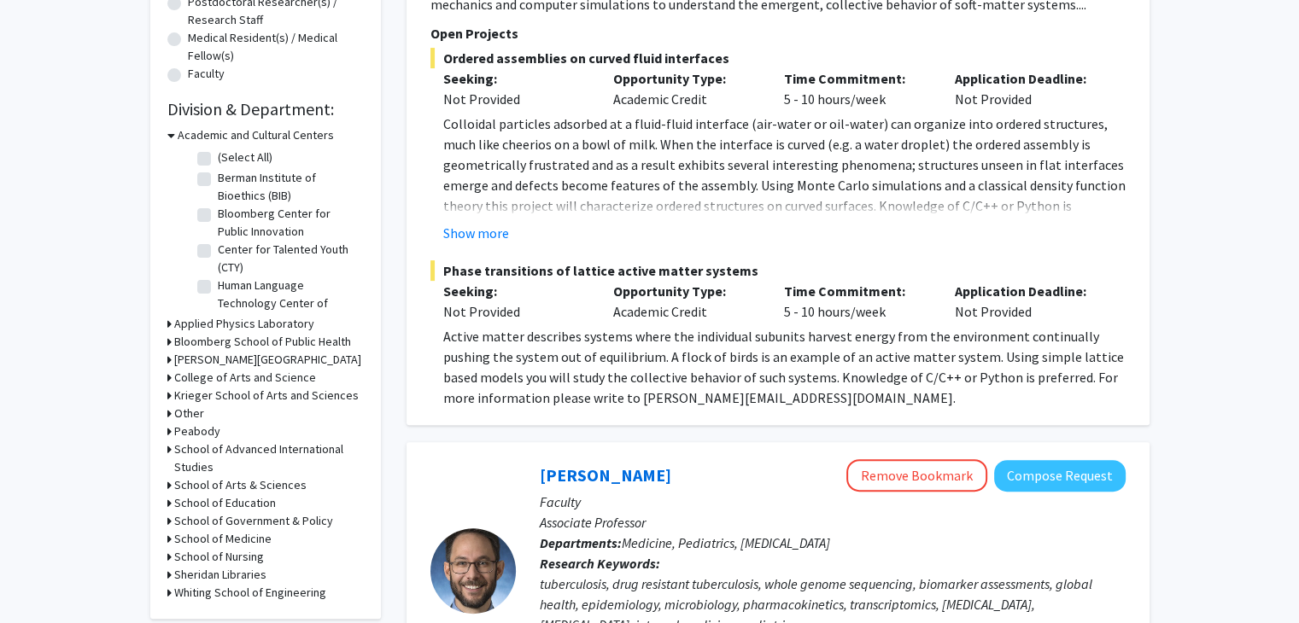
click at [271, 342] on h3 "Bloomberg School of Public Health" at bounding box center [262, 342] width 177 height 18
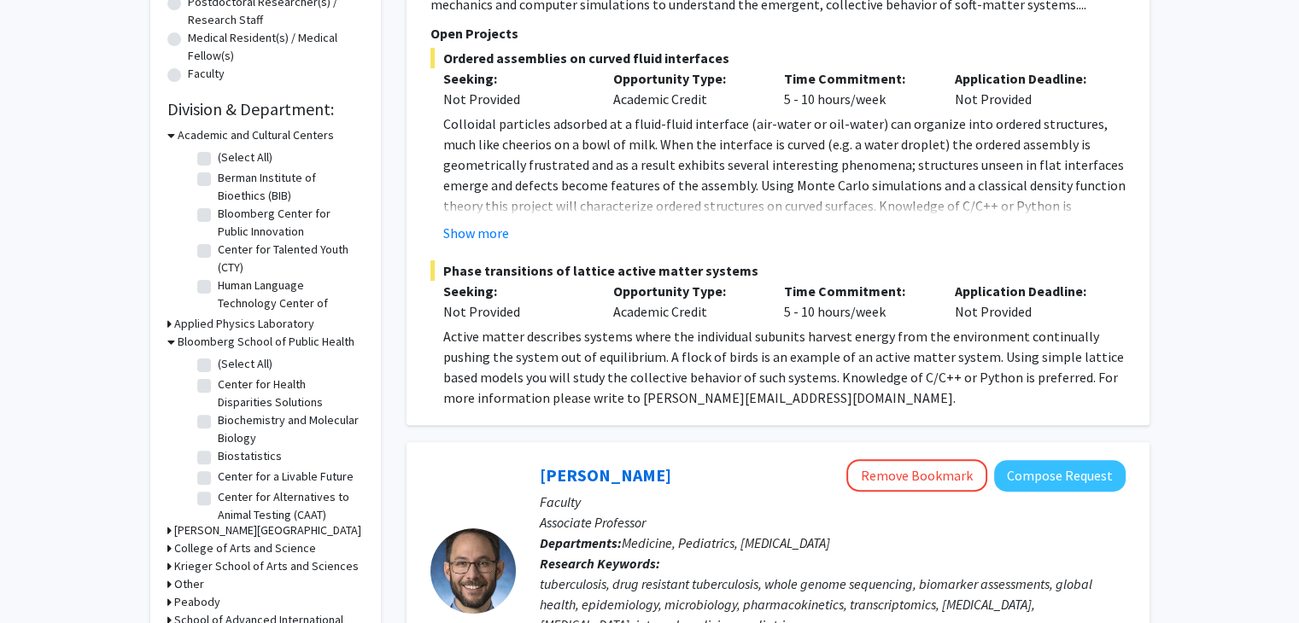
click at [218, 365] on label "(Select All)" at bounding box center [245, 364] width 55 height 18
click at [218, 365] on input "(Select All)" at bounding box center [223, 360] width 11 height 11
checkbox input "true"
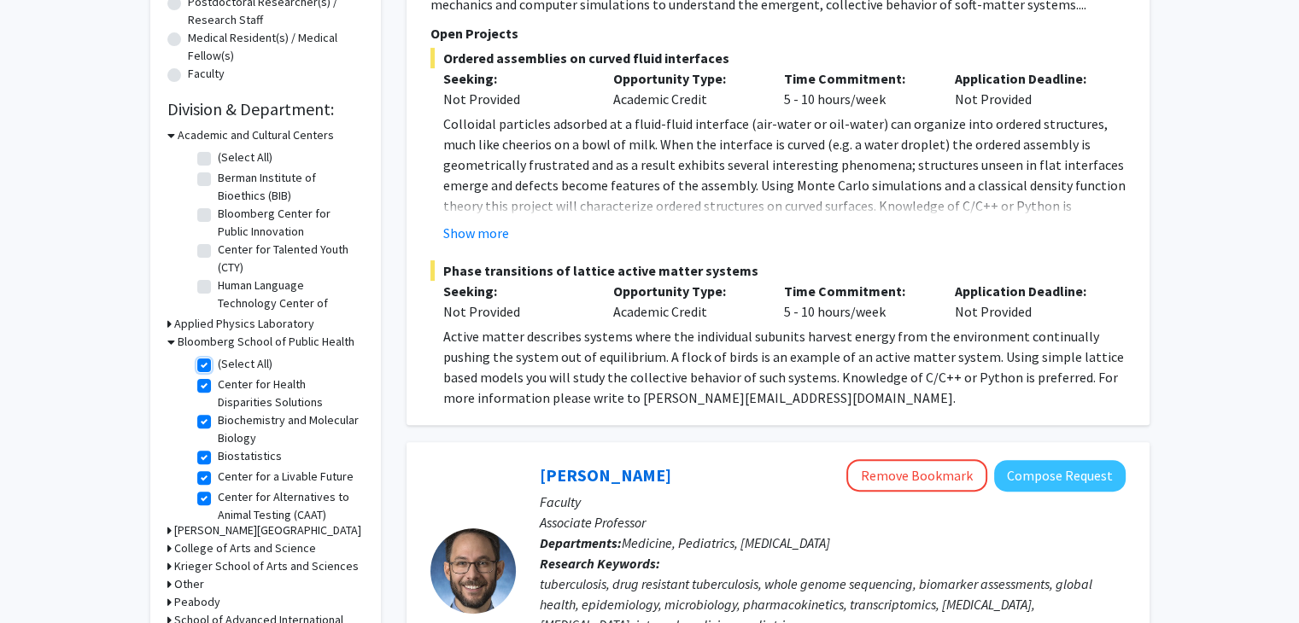
checkbox input "true"
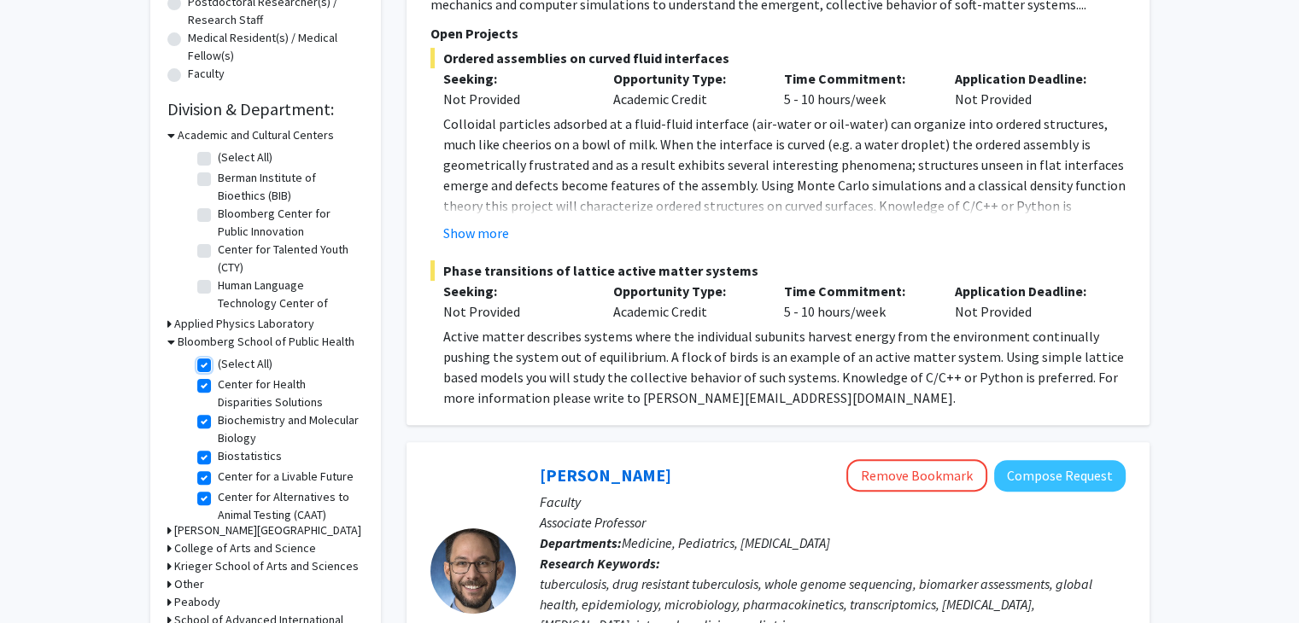
checkbox input "true"
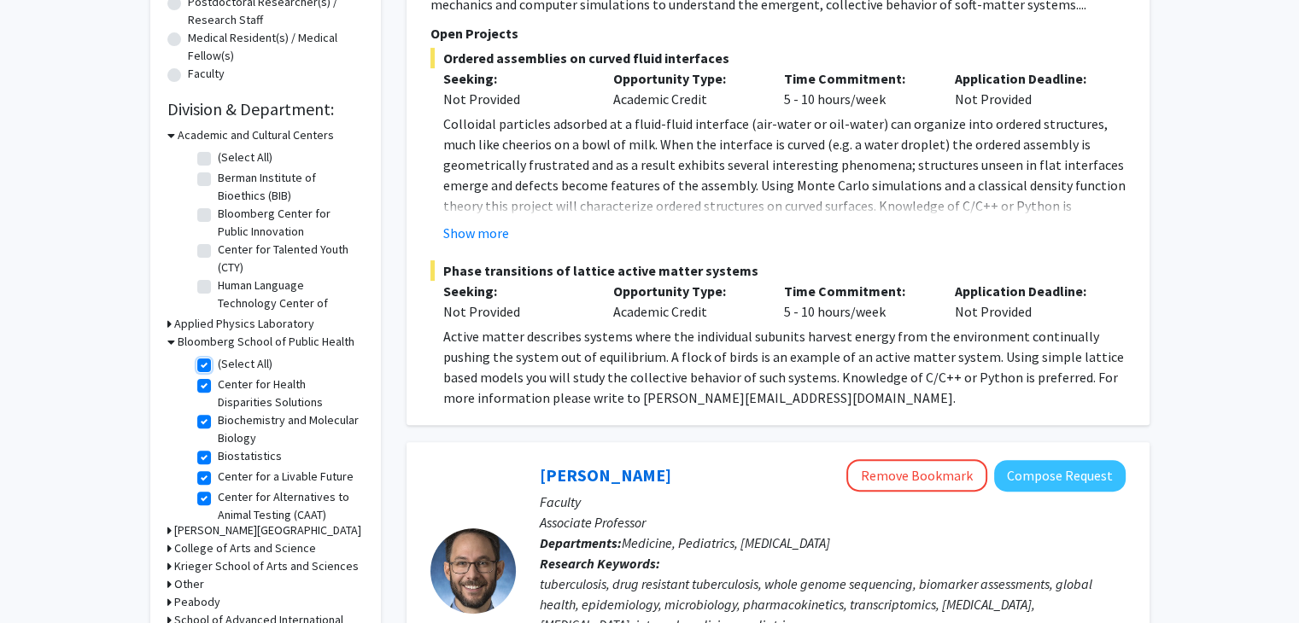
checkbox input "true"
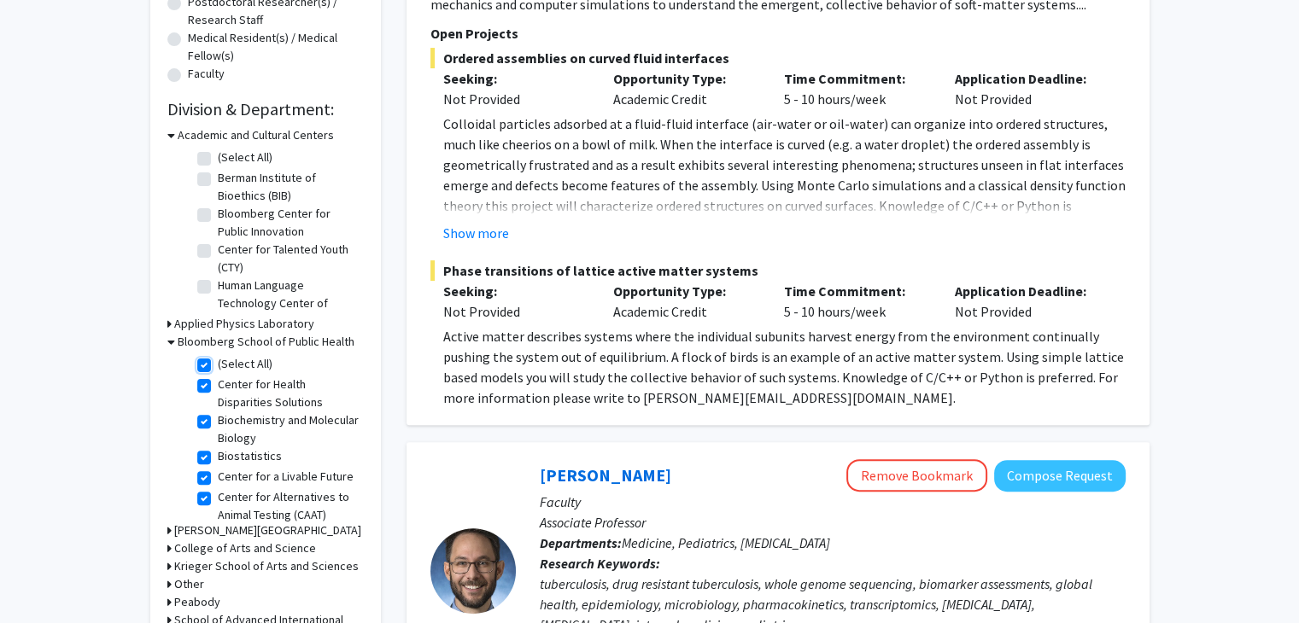
checkbox input "true"
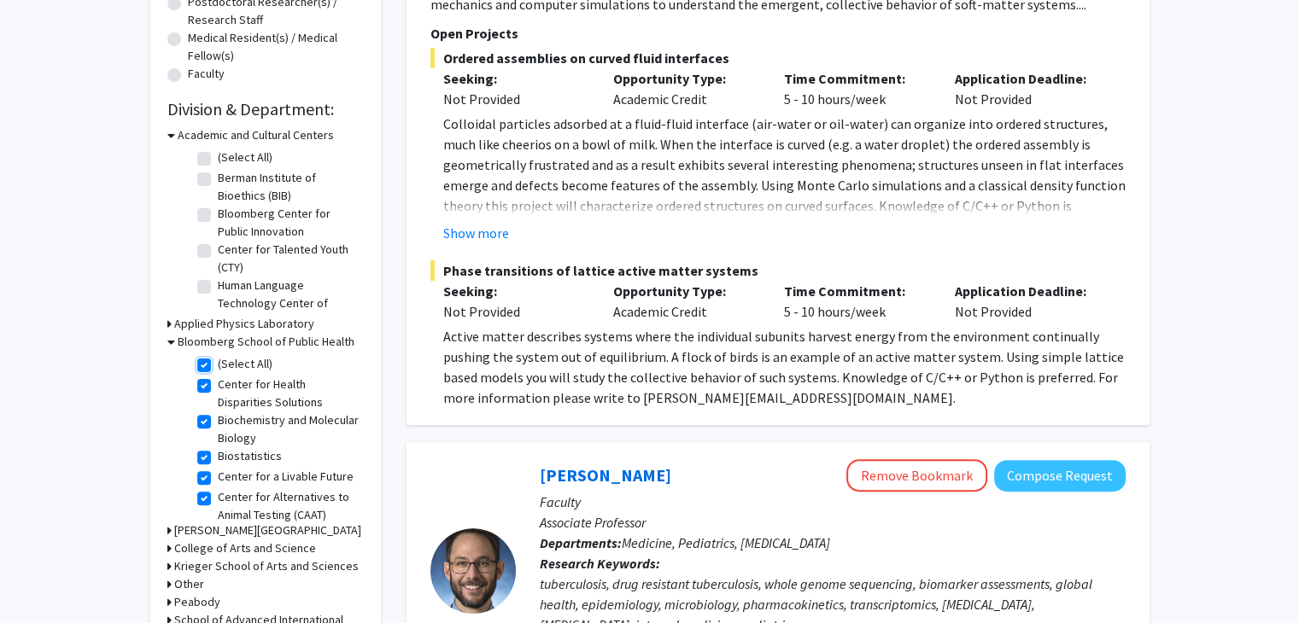
checkbox input "true"
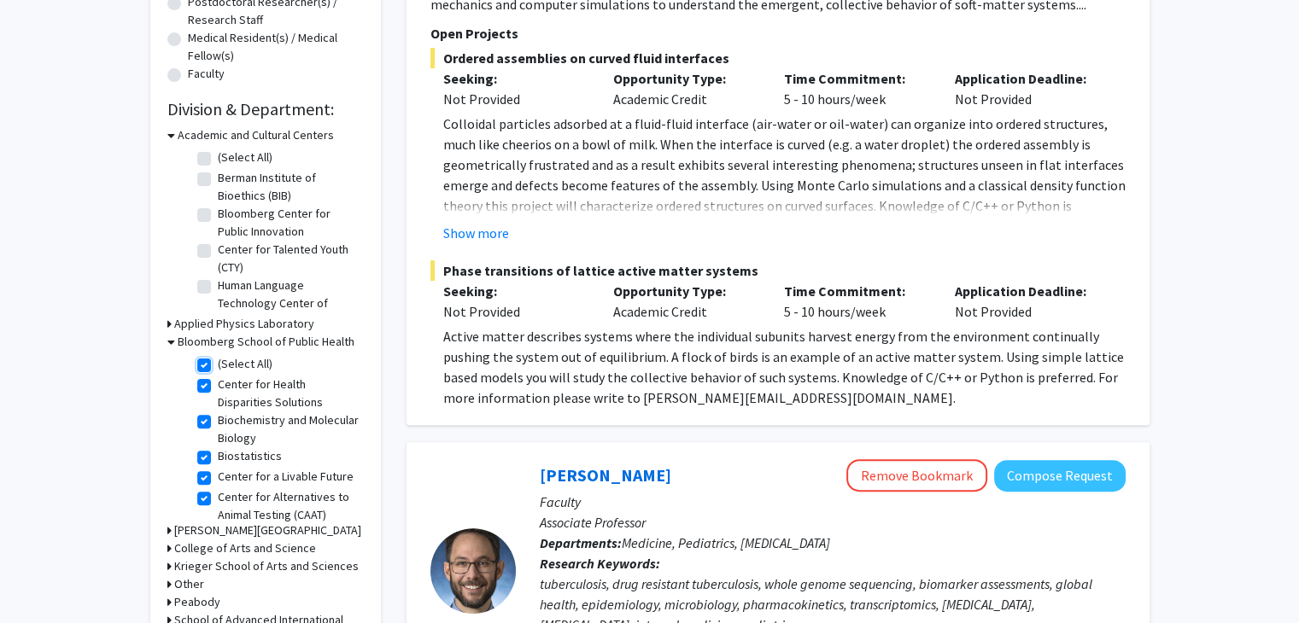
checkbox input "true"
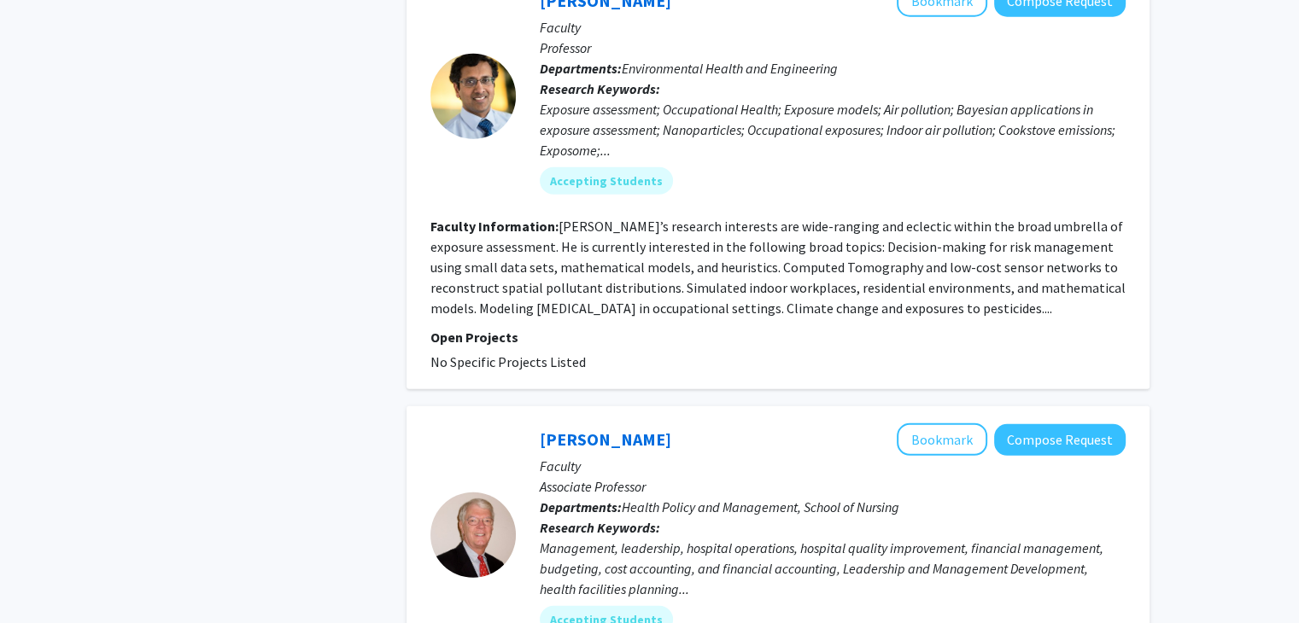
scroll to position [4899, 0]
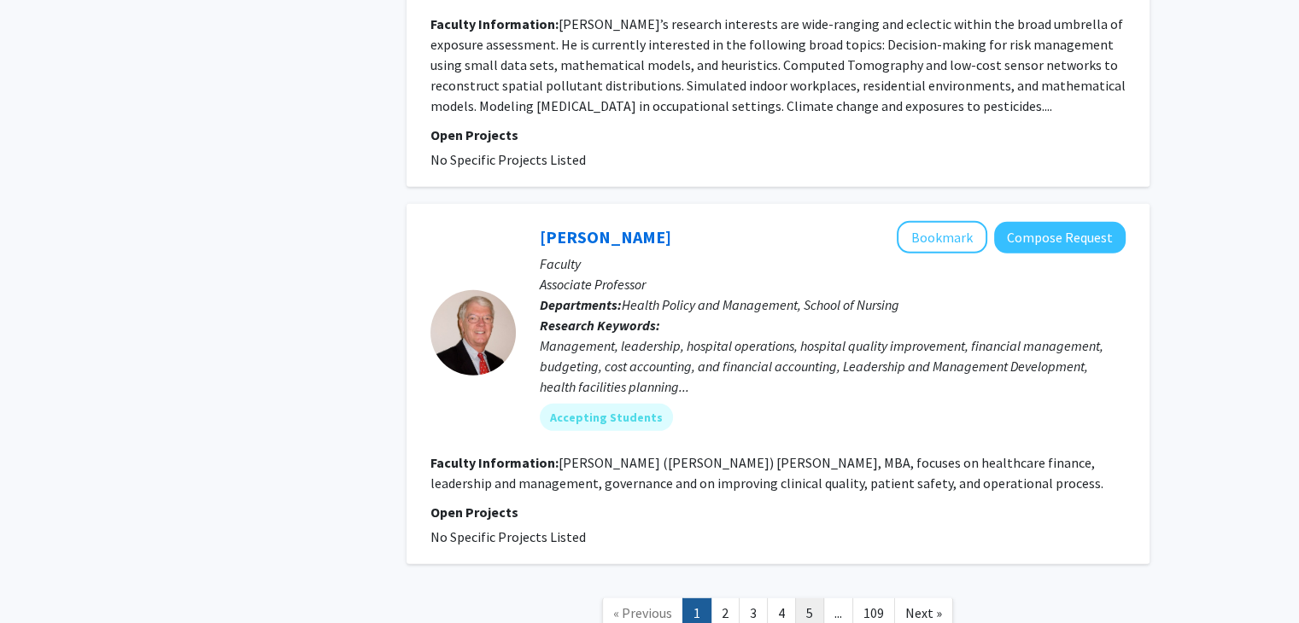
click at [805, 599] on link "5" at bounding box center [809, 614] width 29 height 30
